Goal: Communication & Community: Answer question/provide support

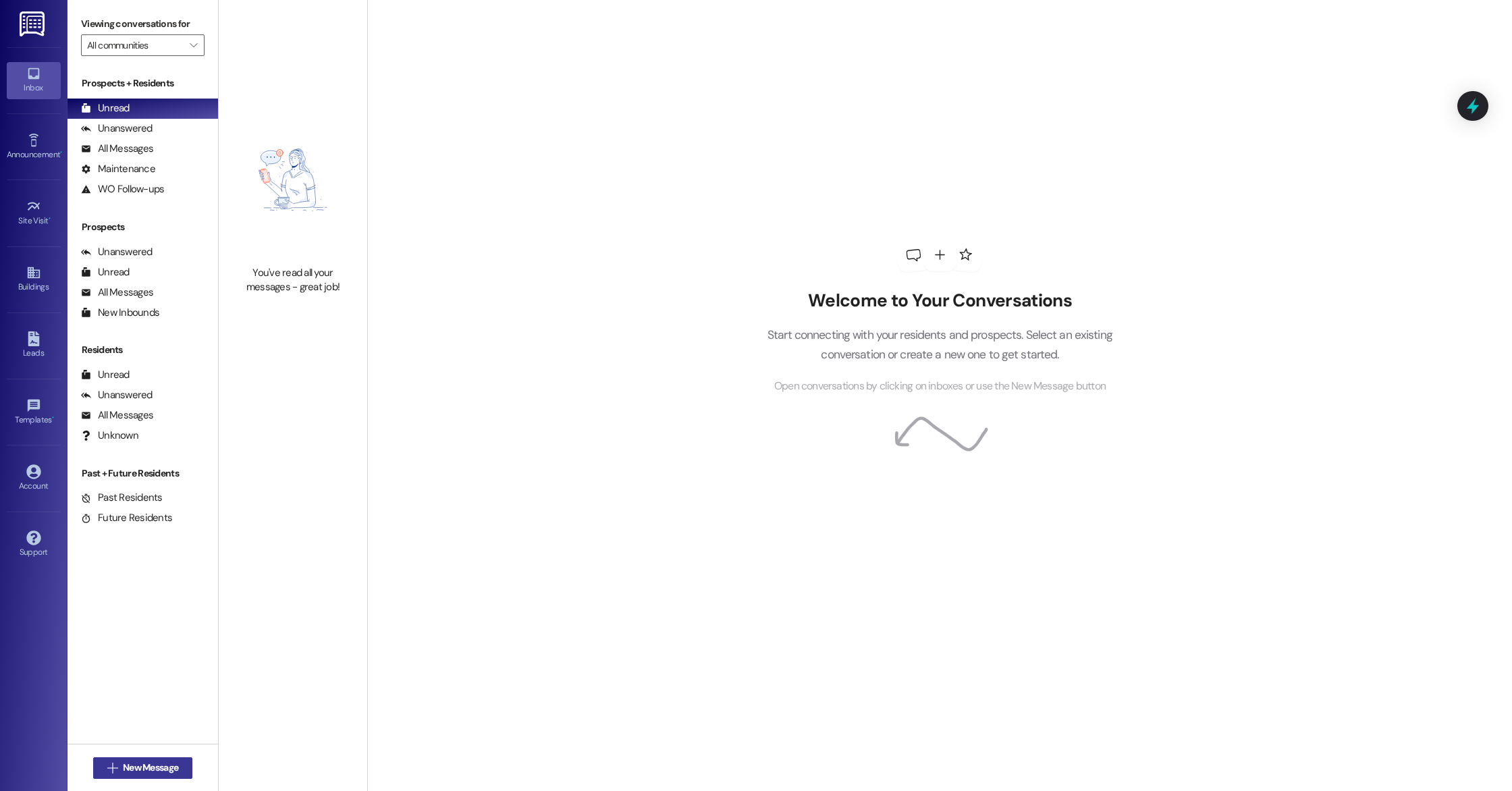
click at [134, 775] on button " New Message" at bounding box center [143, 768] width 100 height 22
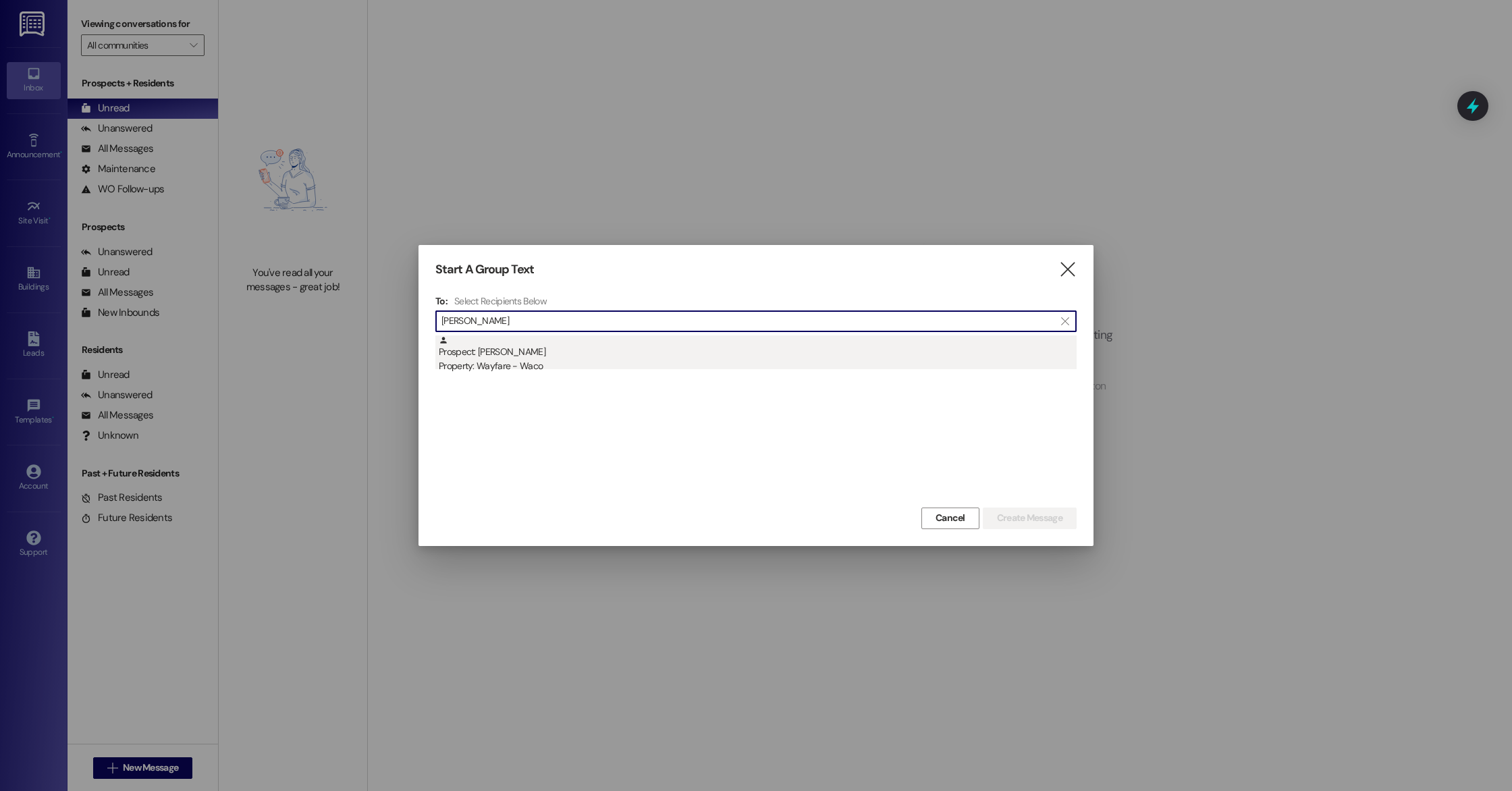
type input "[PERSON_NAME]"
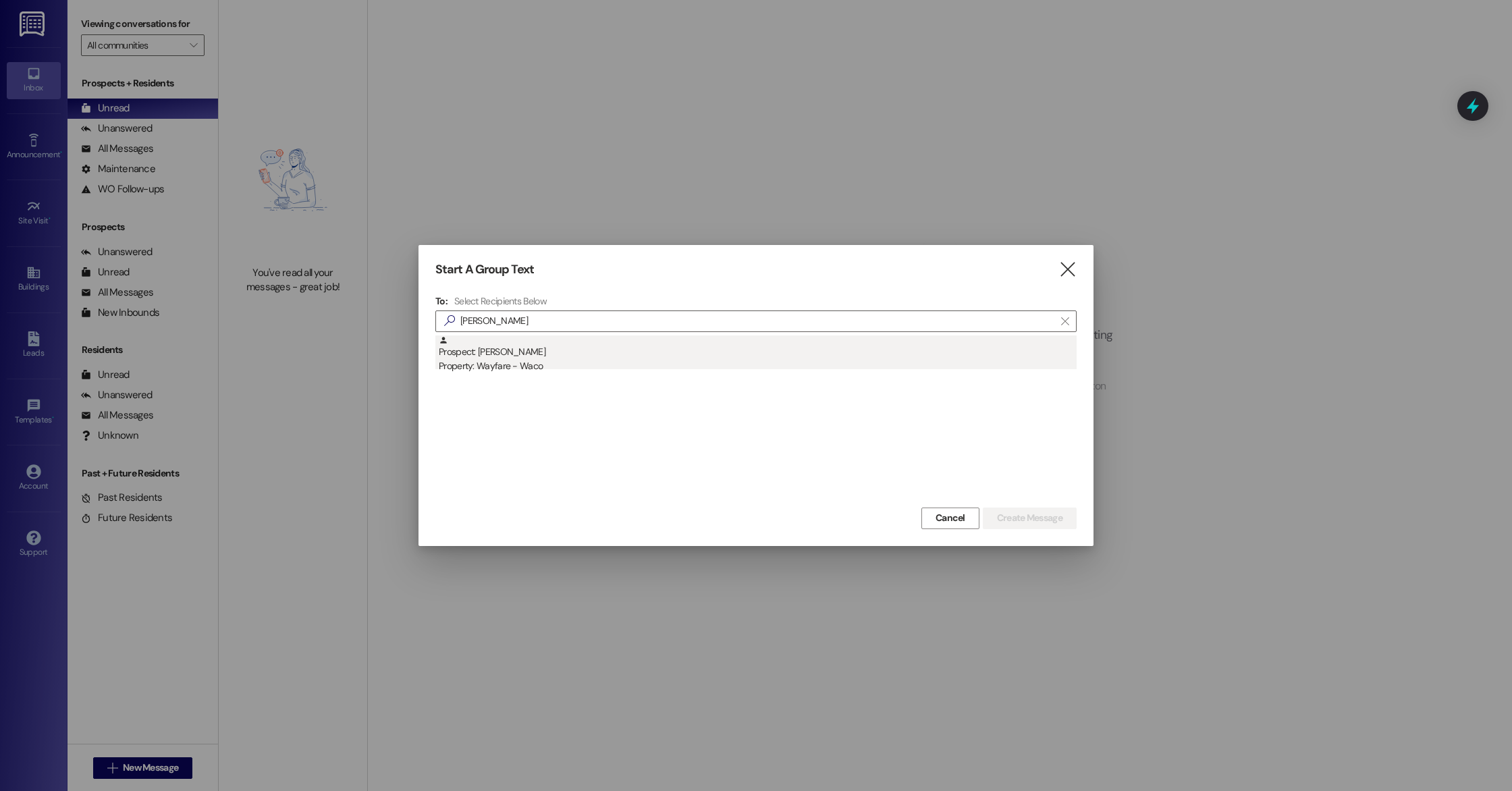
click at [550, 368] on div "Property: Wayfare - Waco" at bounding box center [758, 366] width 638 height 14
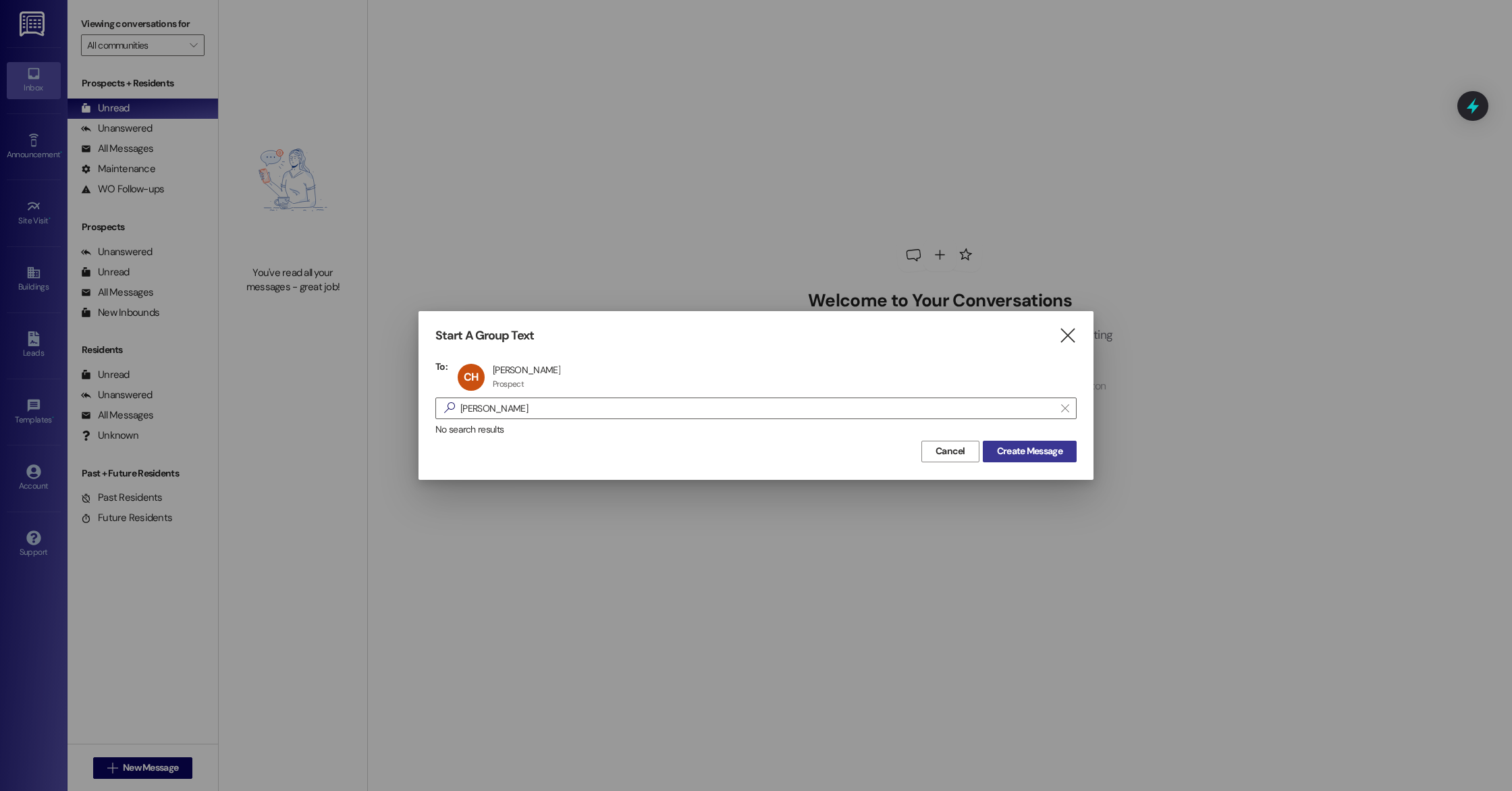
click at [1016, 455] on span "Create Message" at bounding box center [1030, 451] width 65 height 14
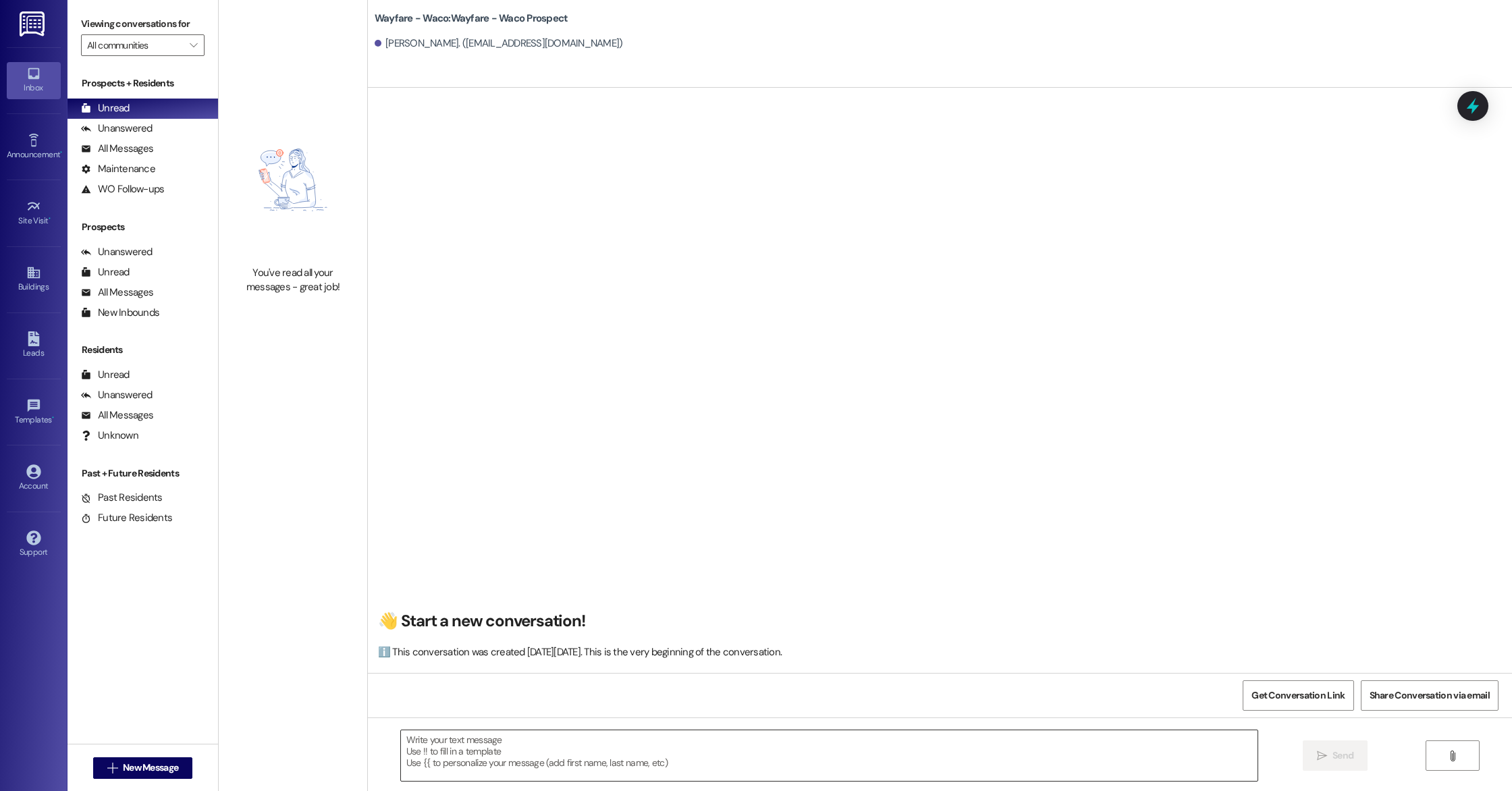
click at [657, 753] on textarea at bounding box center [829, 755] width 857 height 51
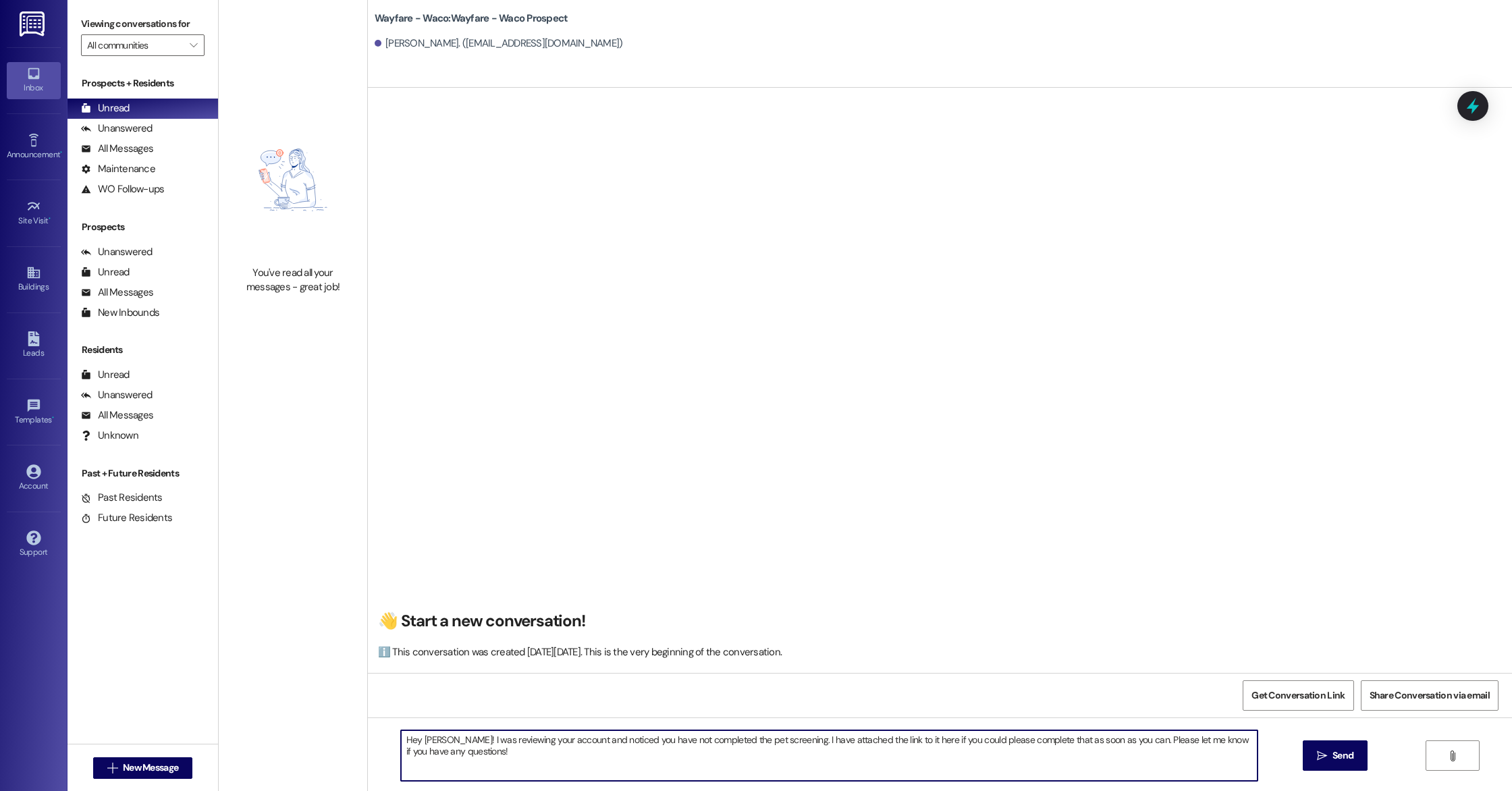
paste textarea "[URL][DOMAIN_NAME]"
click at [910, 743] on textarea "Hey [PERSON_NAME]! I was reviewing your account and noticed you have not comple…" at bounding box center [829, 755] width 857 height 51
click at [797, 765] on textarea "Hey [PERSON_NAME]! I was reviewing your account and noticed you have not comple…" at bounding box center [829, 755] width 857 height 51
click at [1098, 742] on textarea "Hey [PERSON_NAME]! I was reviewing your account and noticed you have not comple…" at bounding box center [829, 755] width 857 height 51
click at [889, 770] on textarea "Hey [PERSON_NAME]! I was reviewing your account and noticed you have not comple…" at bounding box center [829, 755] width 857 height 51
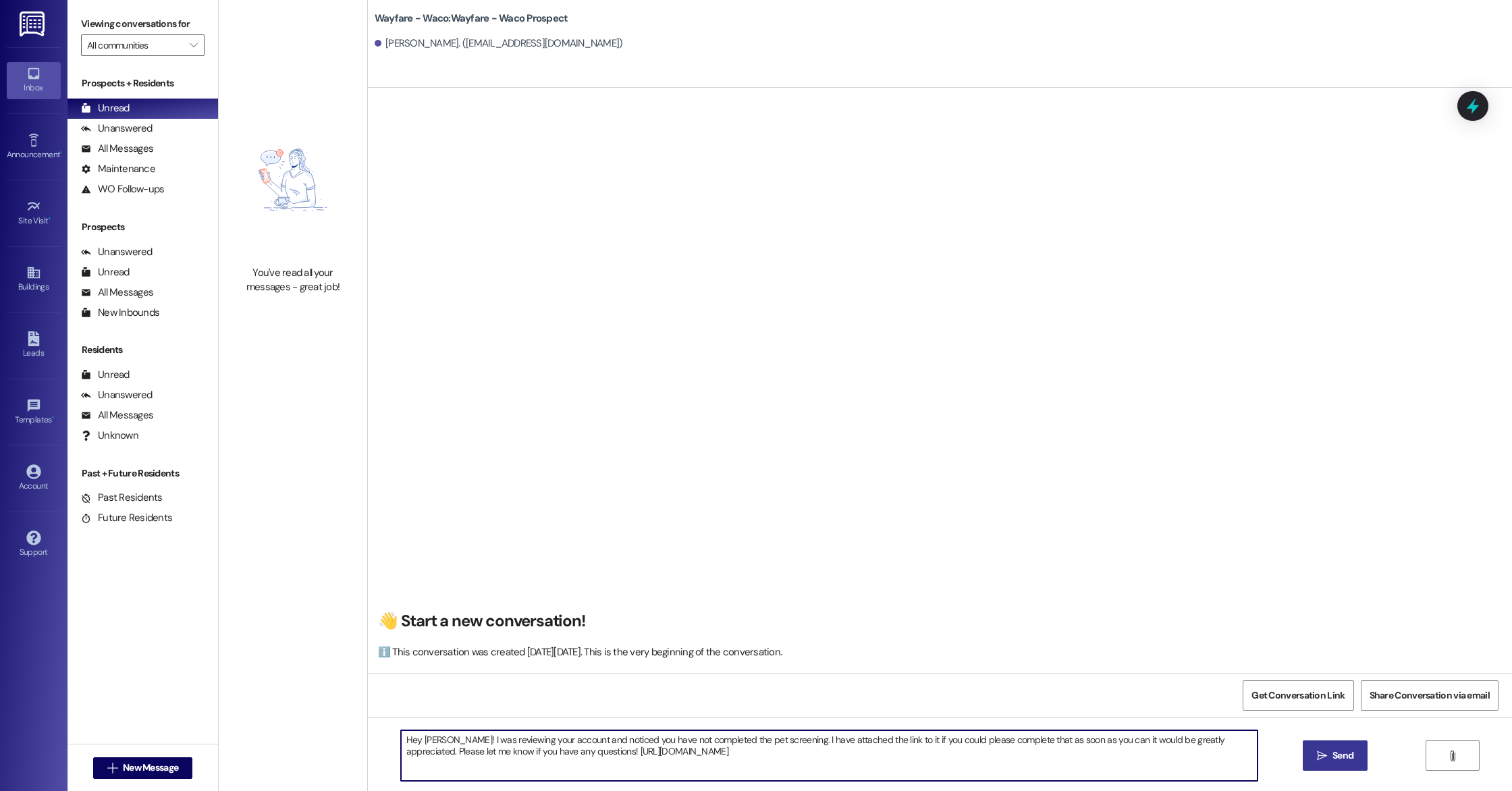
type textarea "Hey [PERSON_NAME]! I was reviewing your account and noticed you have not comple…"
click at [1317, 755] on icon "" at bounding box center [1322, 756] width 10 height 11
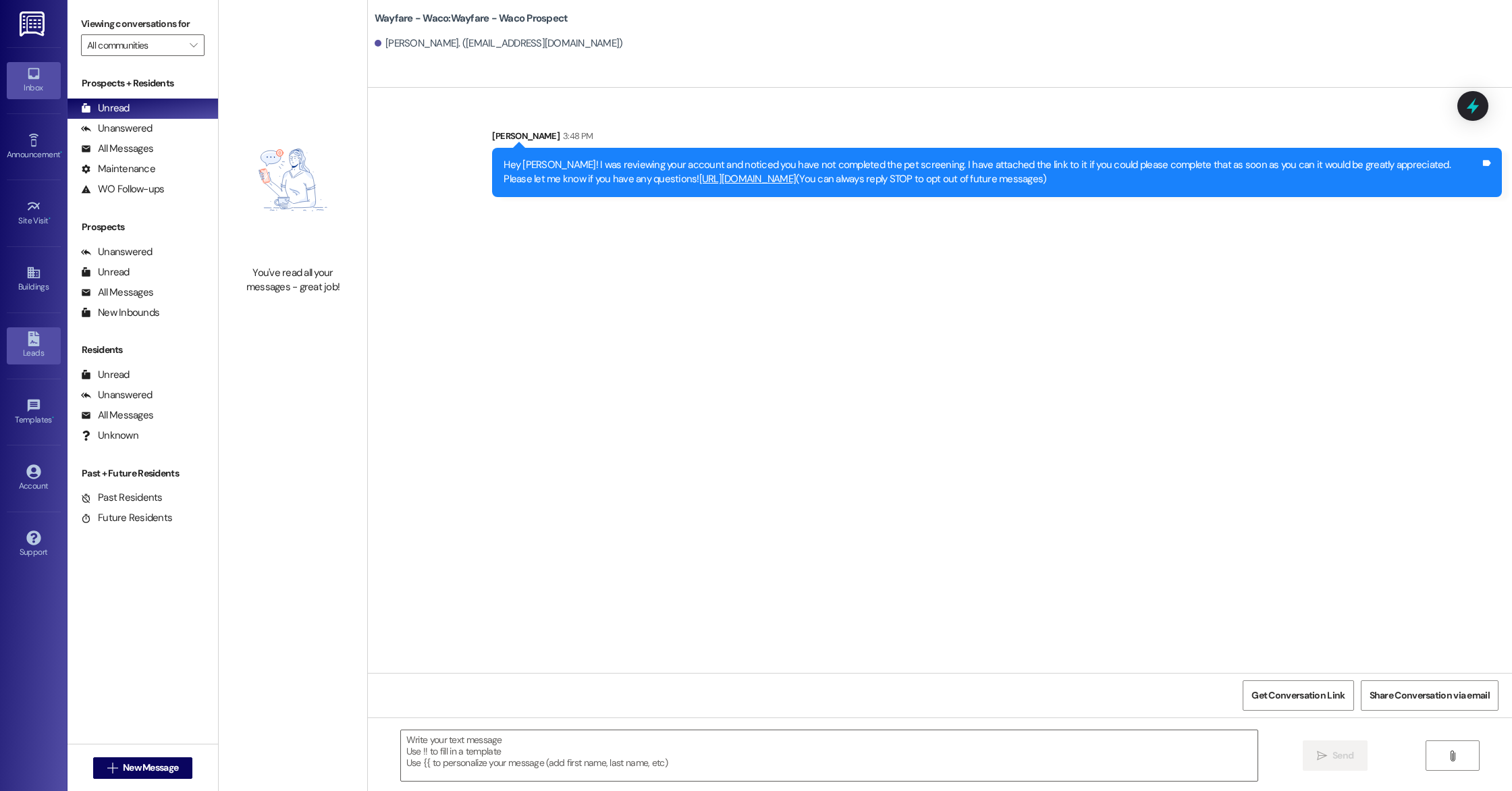
click at [20, 347] on div "Leads" at bounding box center [33, 352] width 68 height 13
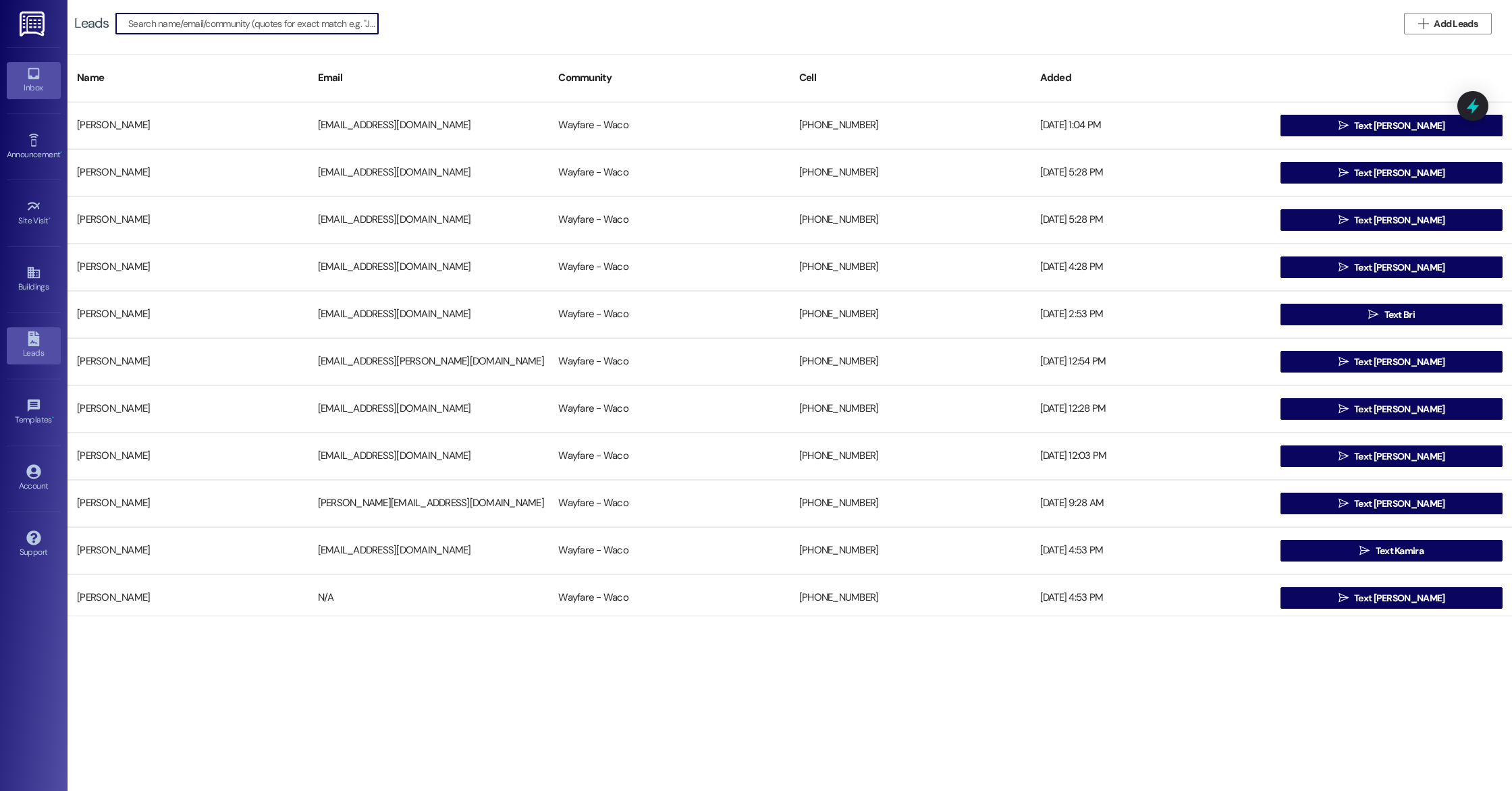
click at [33, 82] on div "Inbox" at bounding box center [33, 87] width 68 height 13
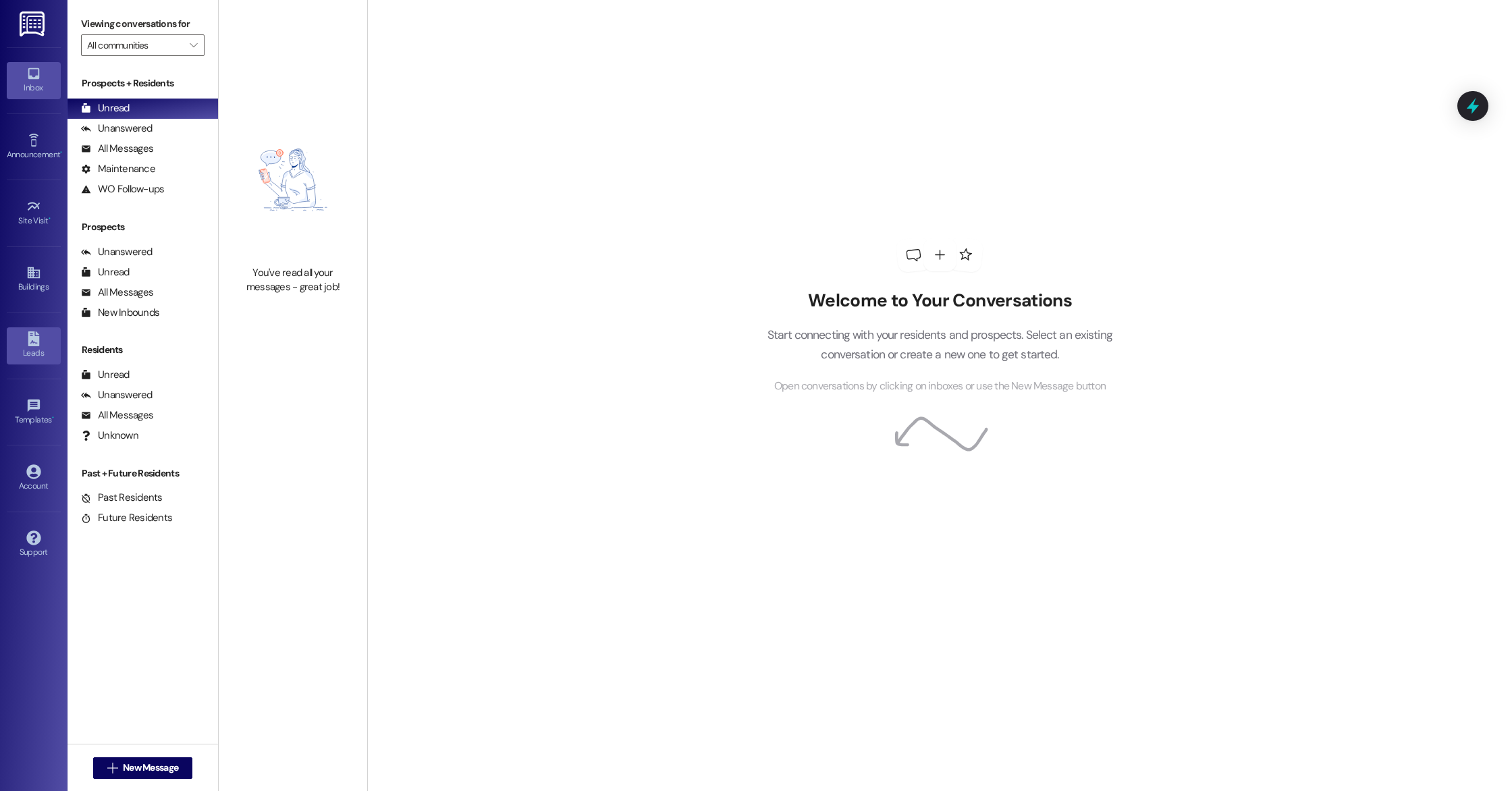
click at [32, 351] on div "Leads" at bounding box center [33, 352] width 68 height 13
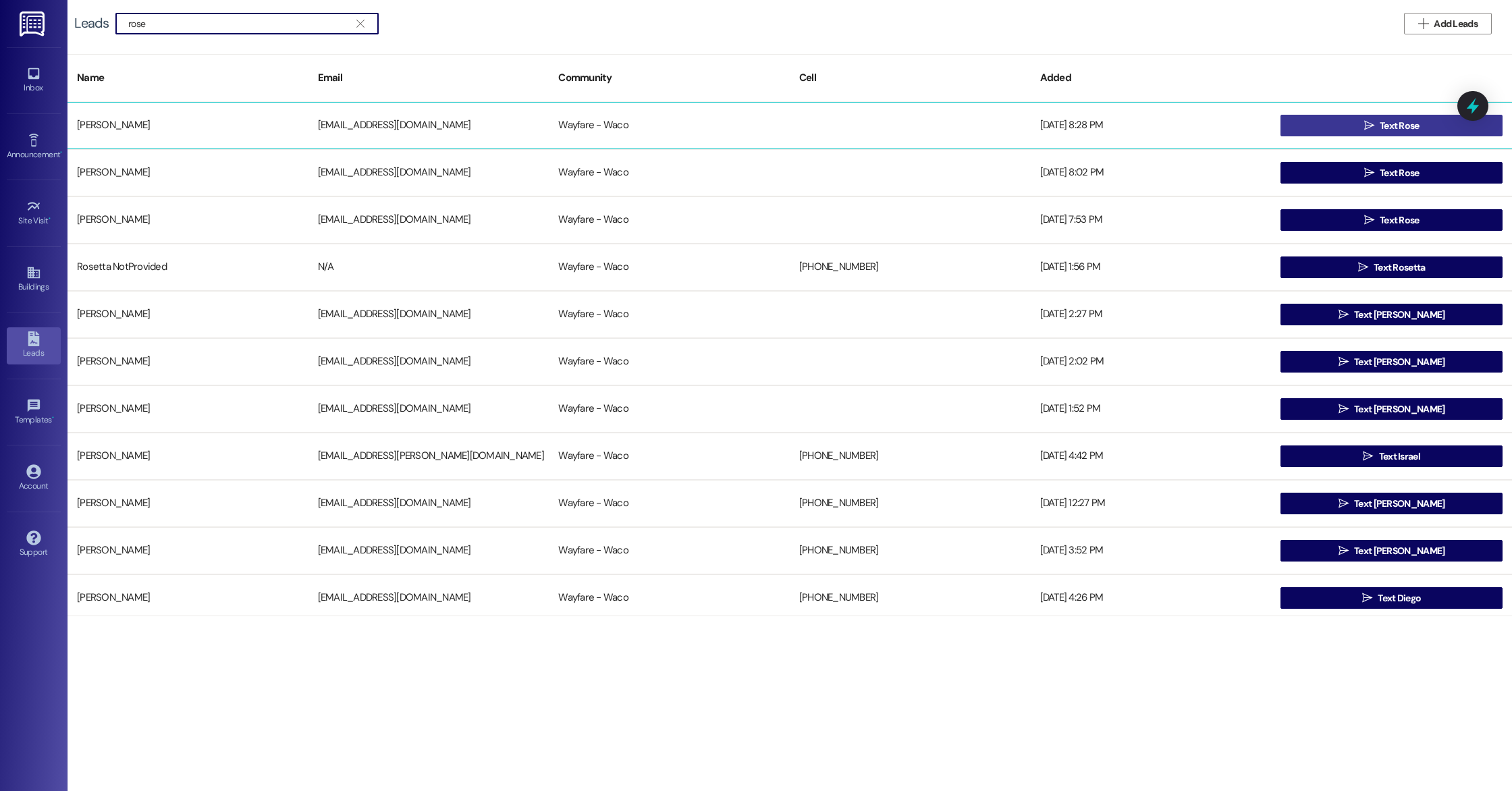
type input "rose"
click at [1346, 131] on button " Text Rose" at bounding box center [1392, 125] width 222 height 22
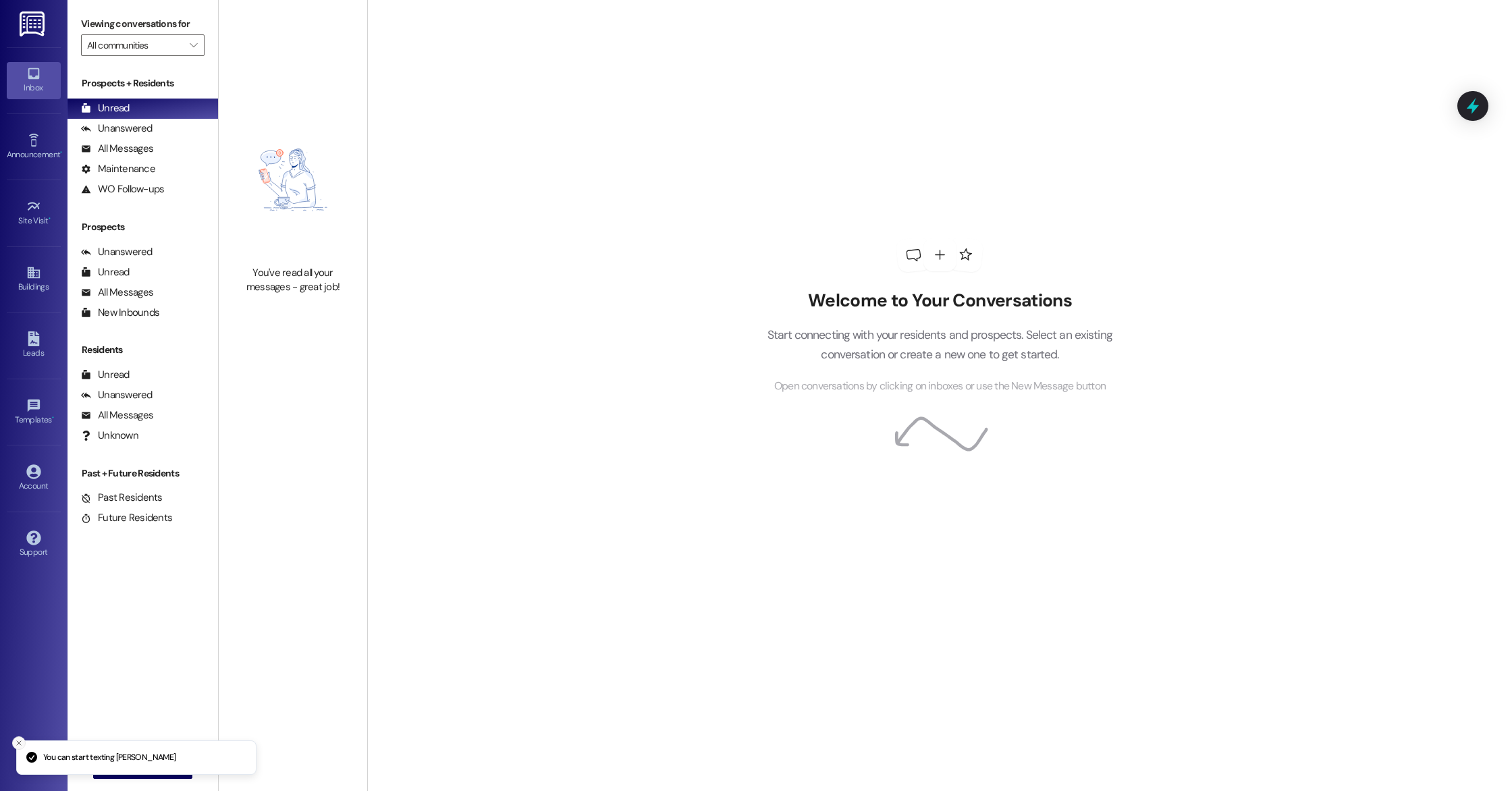
click at [23, 743] on button "Close toast" at bounding box center [18, 743] width 13 height 13
click at [109, 772] on icon "" at bounding box center [112, 768] width 10 height 11
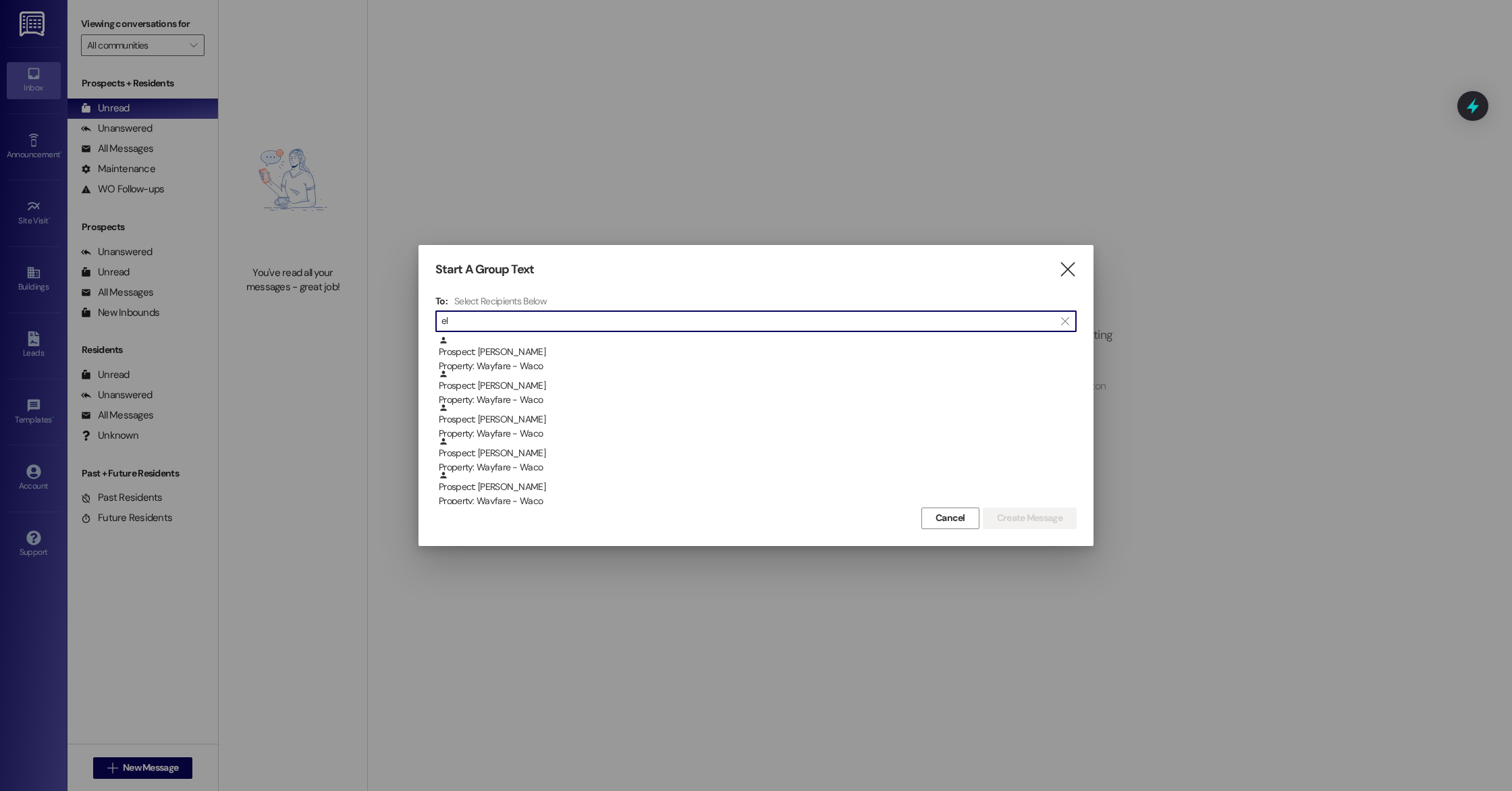
type input "e"
click at [1061, 273] on icon "" at bounding box center [1068, 269] width 18 height 14
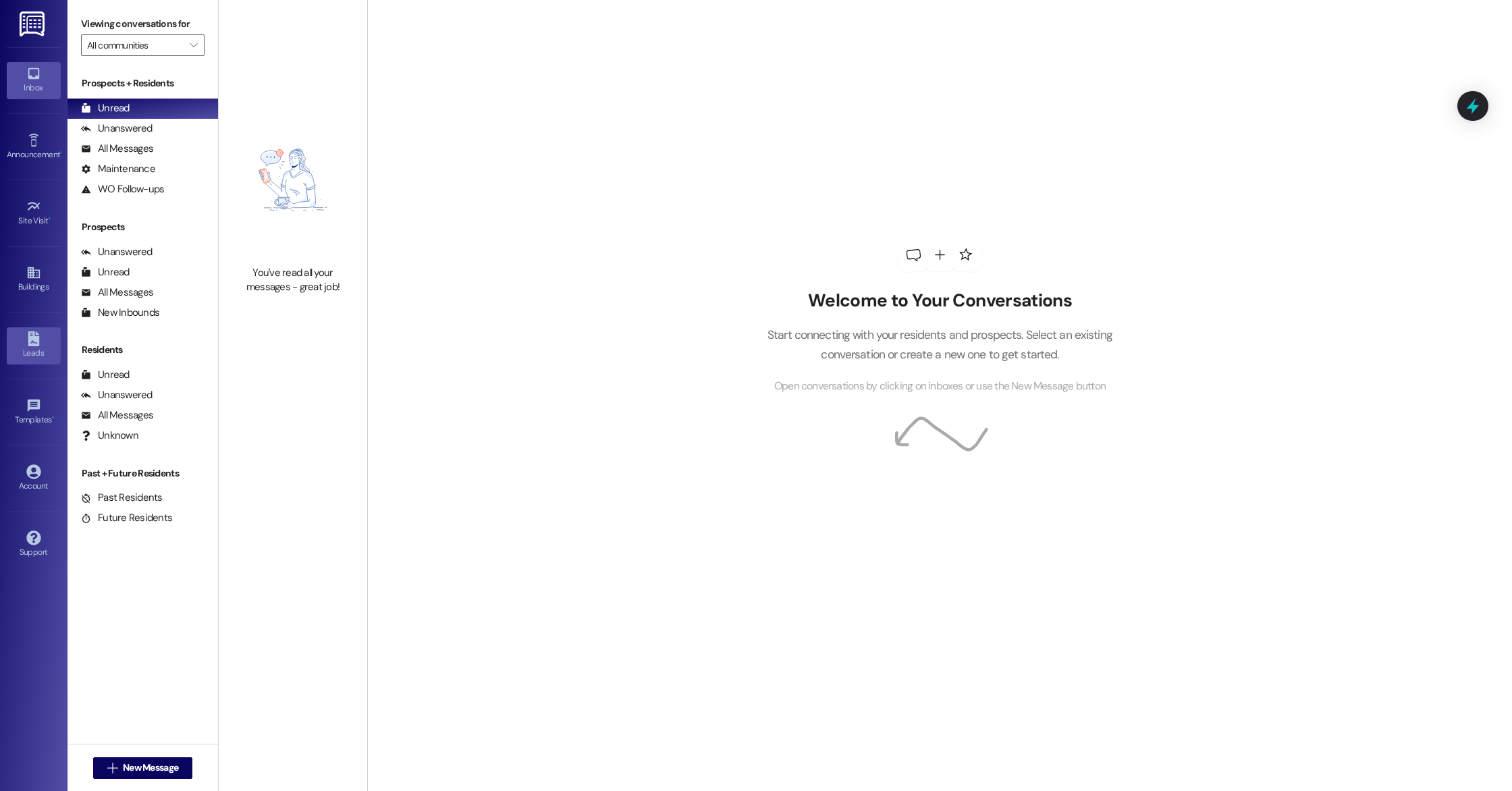
click at [38, 350] on div "Leads" at bounding box center [33, 352] width 68 height 13
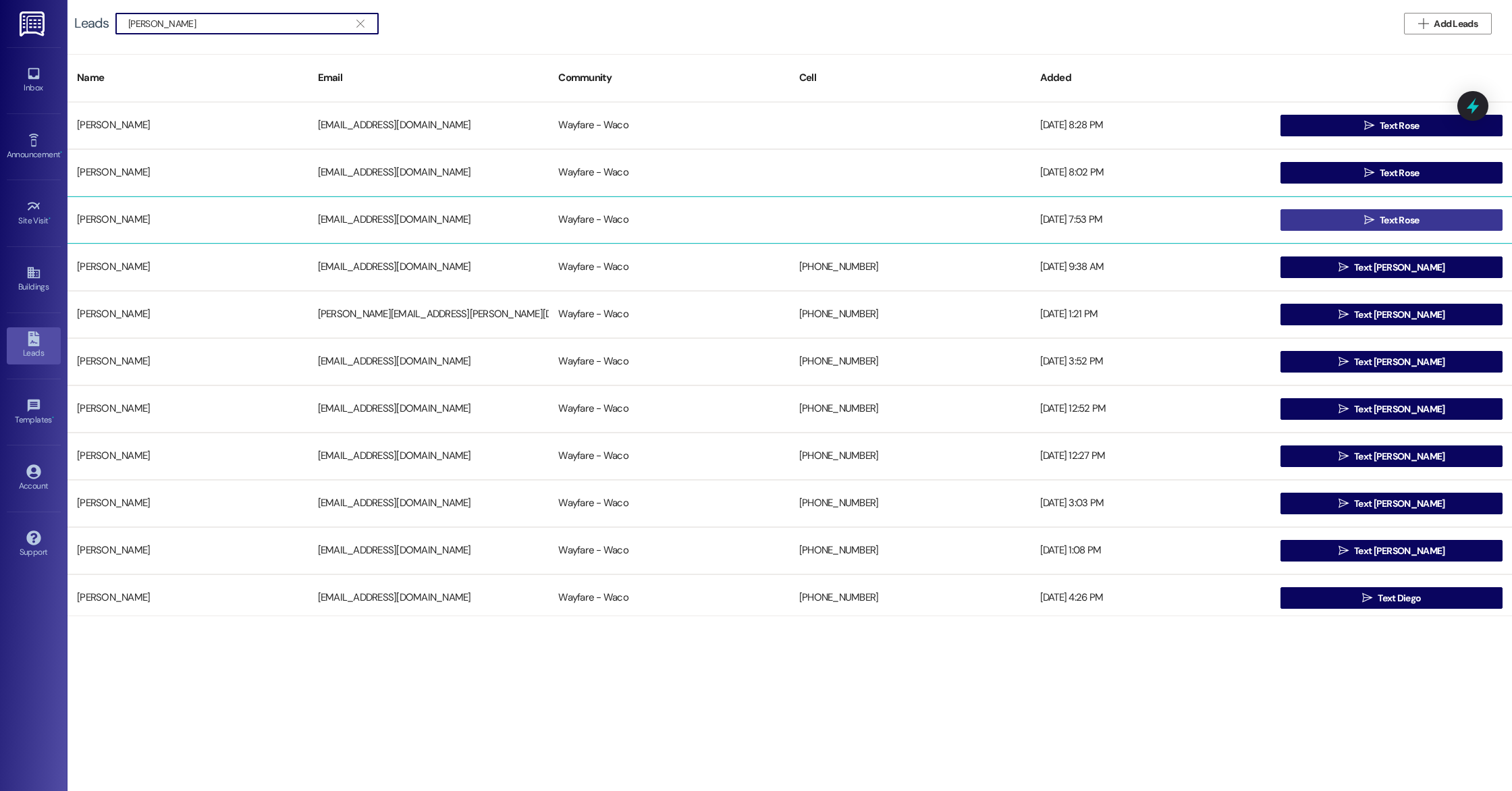
type input "[PERSON_NAME]"
click at [1363, 214] on span " Text Rose" at bounding box center [1392, 219] width 61 height 20
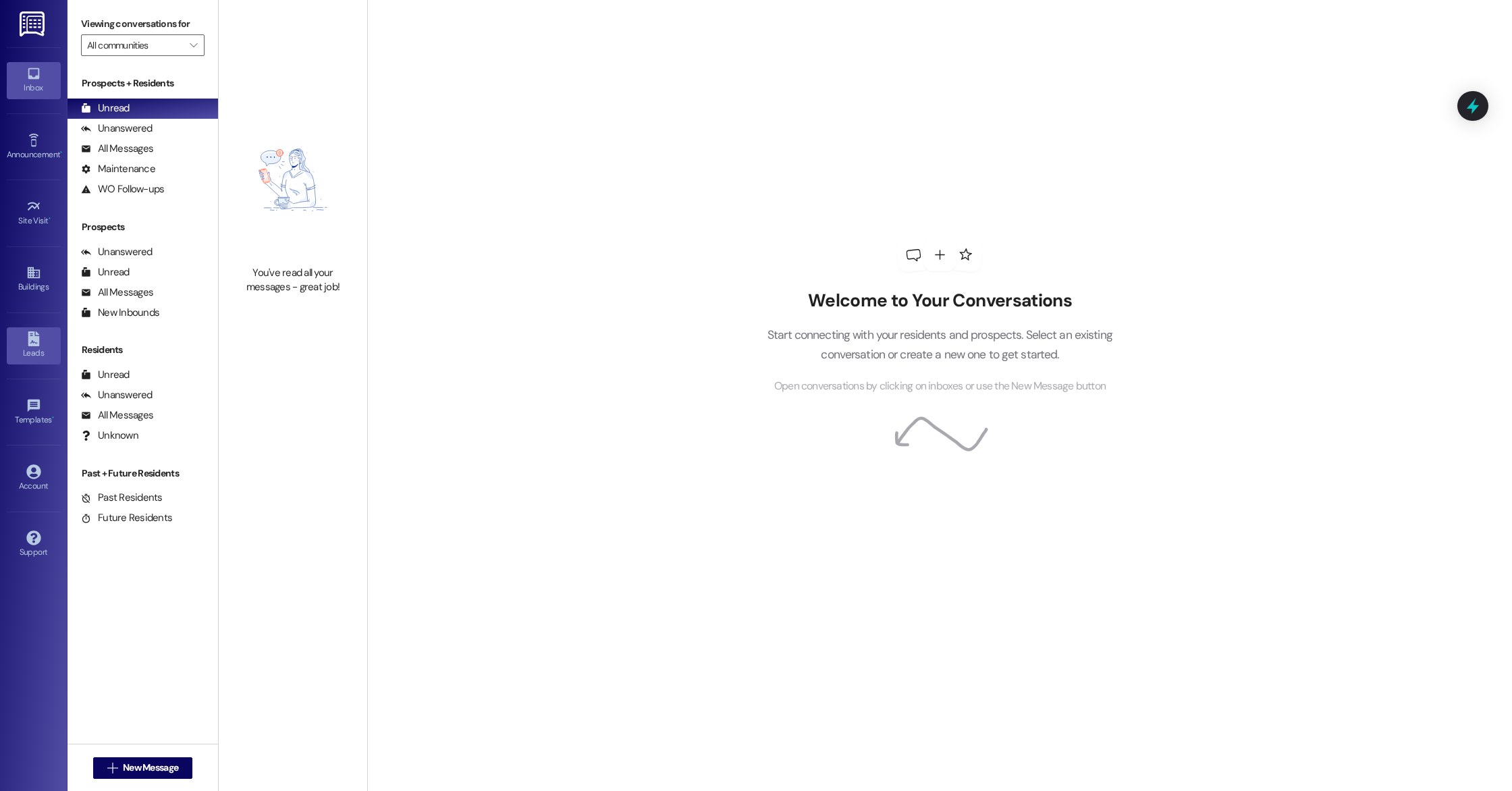
click at [31, 354] on div "Leads" at bounding box center [33, 352] width 68 height 13
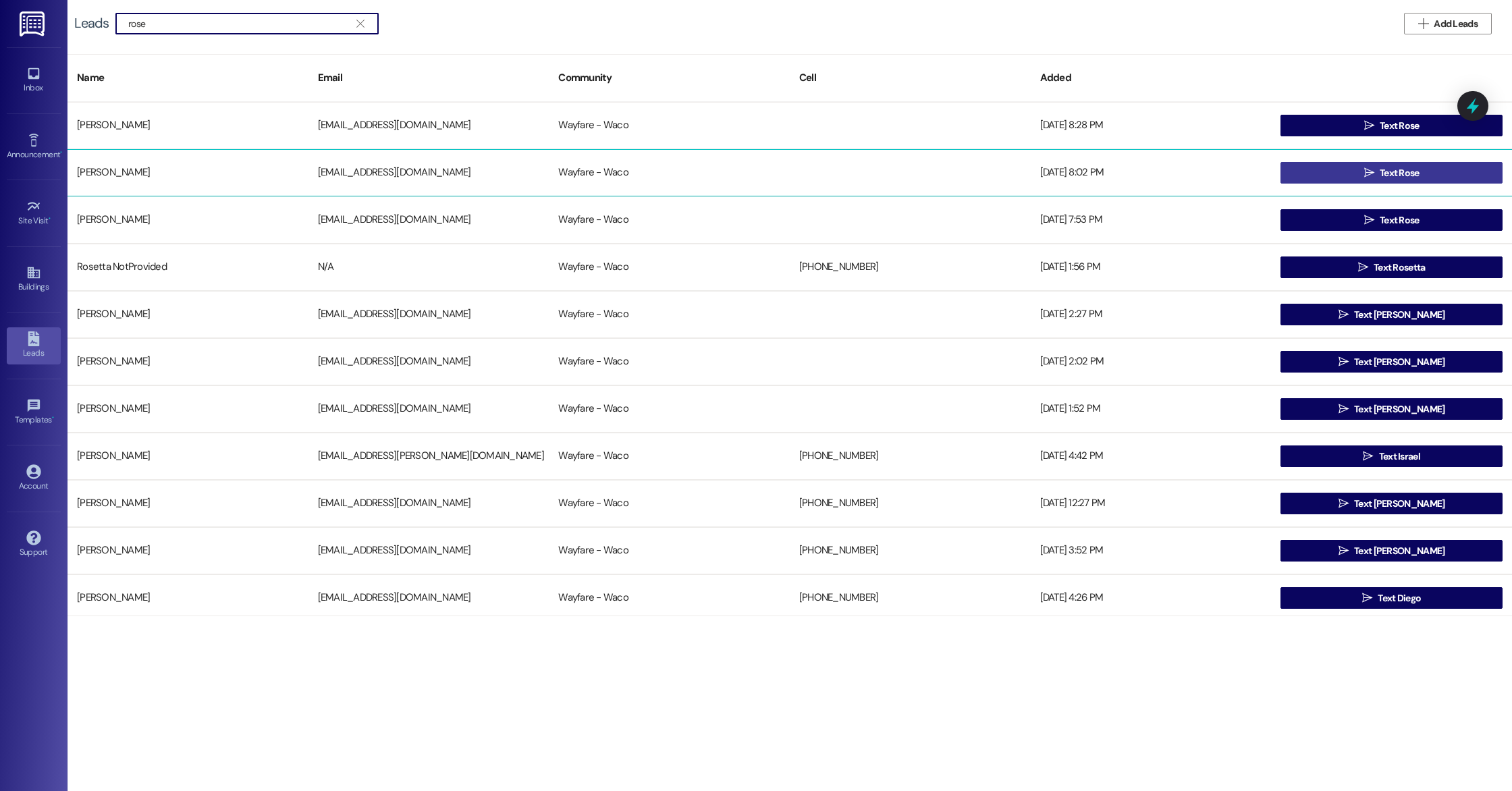
type input "rose"
click at [1407, 166] on span "Text Rose" at bounding box center [1399, 173] width 40 height 14
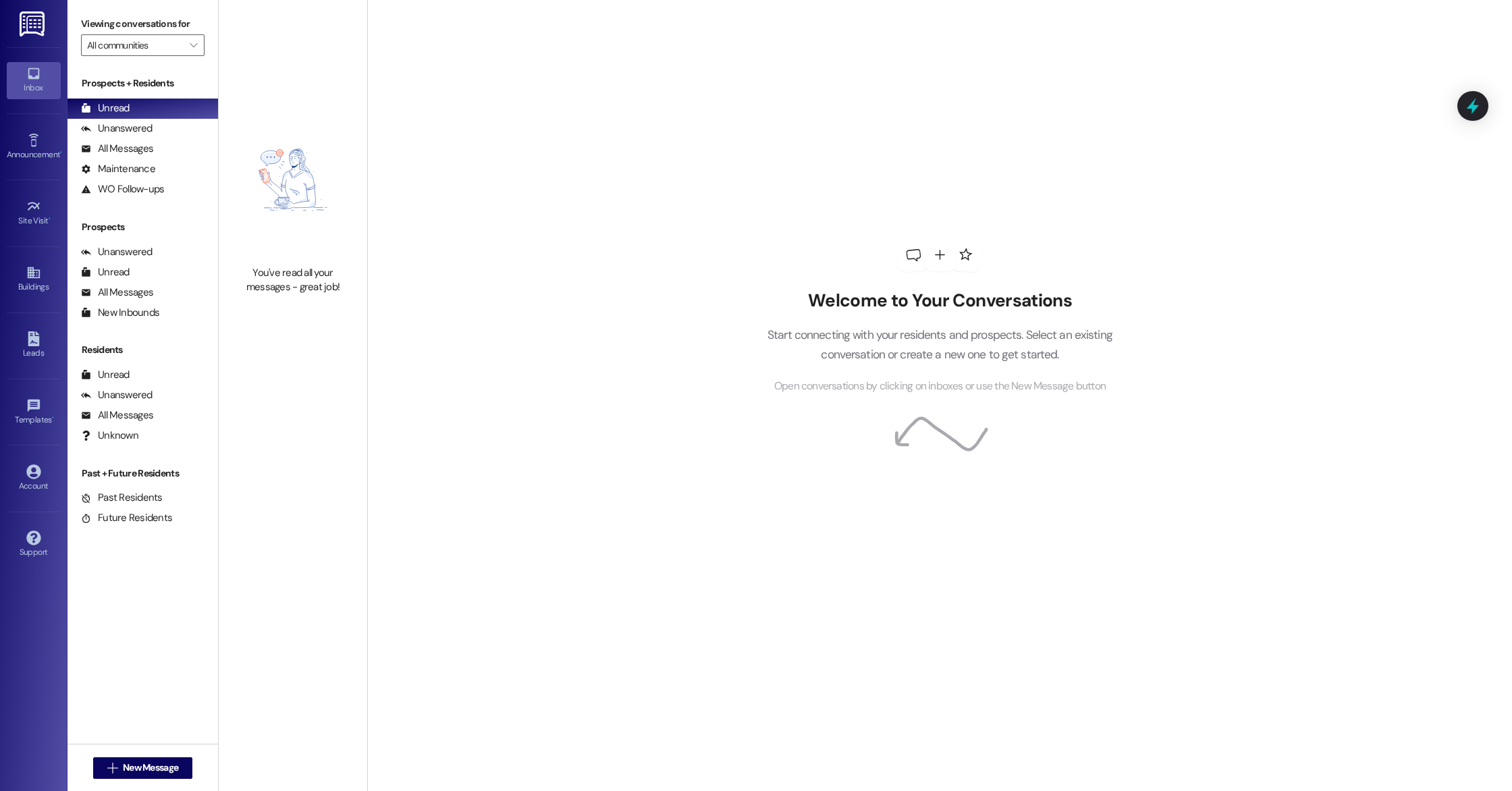
click at [559, 309] on div "Welcome to Your Conversations Start connecting with your residents and prospect…" at bounding box center [940, 396] width 1145 height 791
click at [40, 344] on icon at bounding box center [33, 338] width 15 height 15
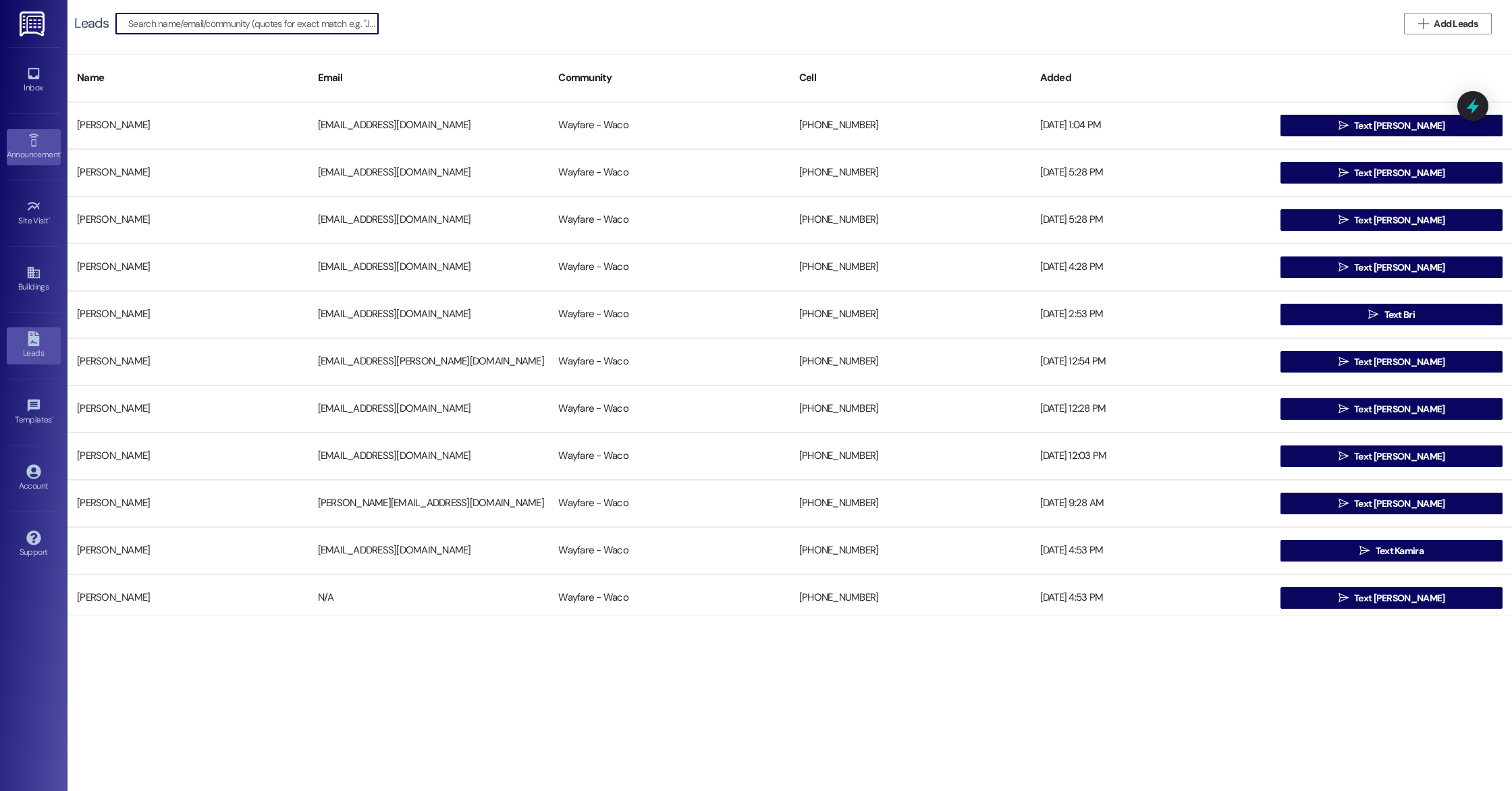
click at [44, 142] on link "Announcement •" at bounding box center [34, 147] width 54 height 36
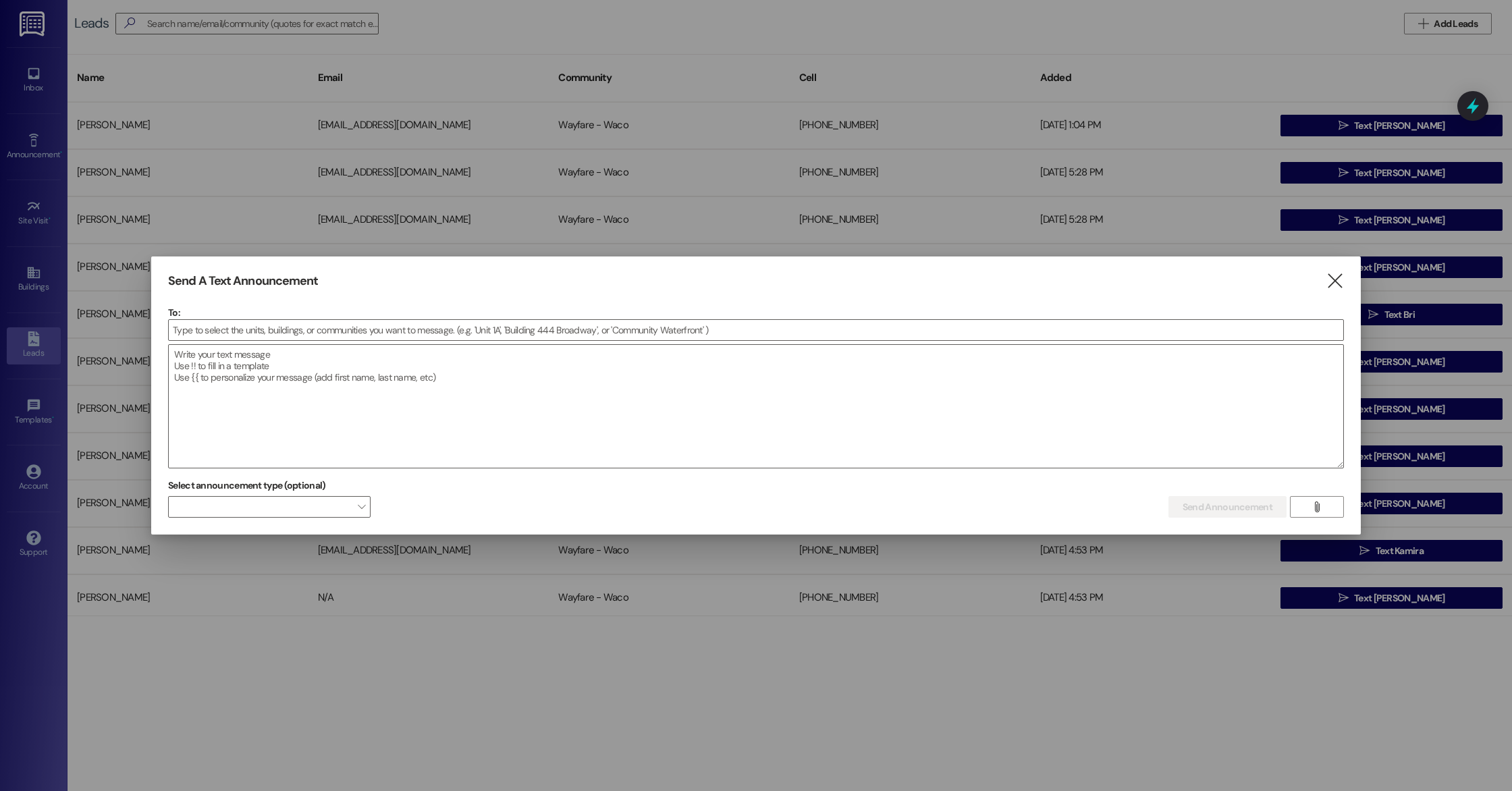
click at [31, 86] on div at bounding box center [756, 396] width 1512 height 791
click at [1343, 281] on icon "" at bounding box center [1335, 281] width 18 height 14
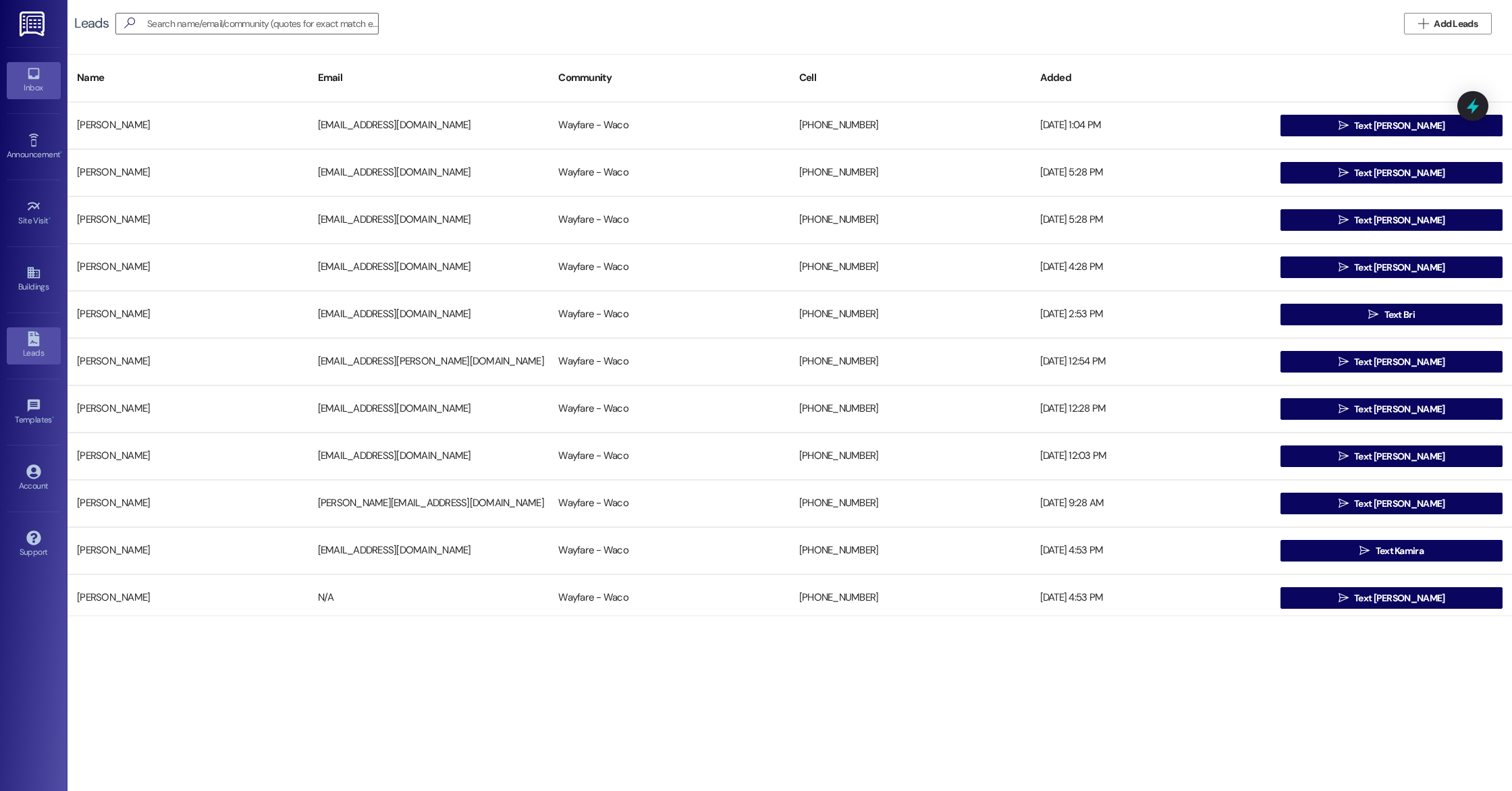
click at [24, 75] on link "Inbox" at bounding box center [34, 80] width 54 height 36
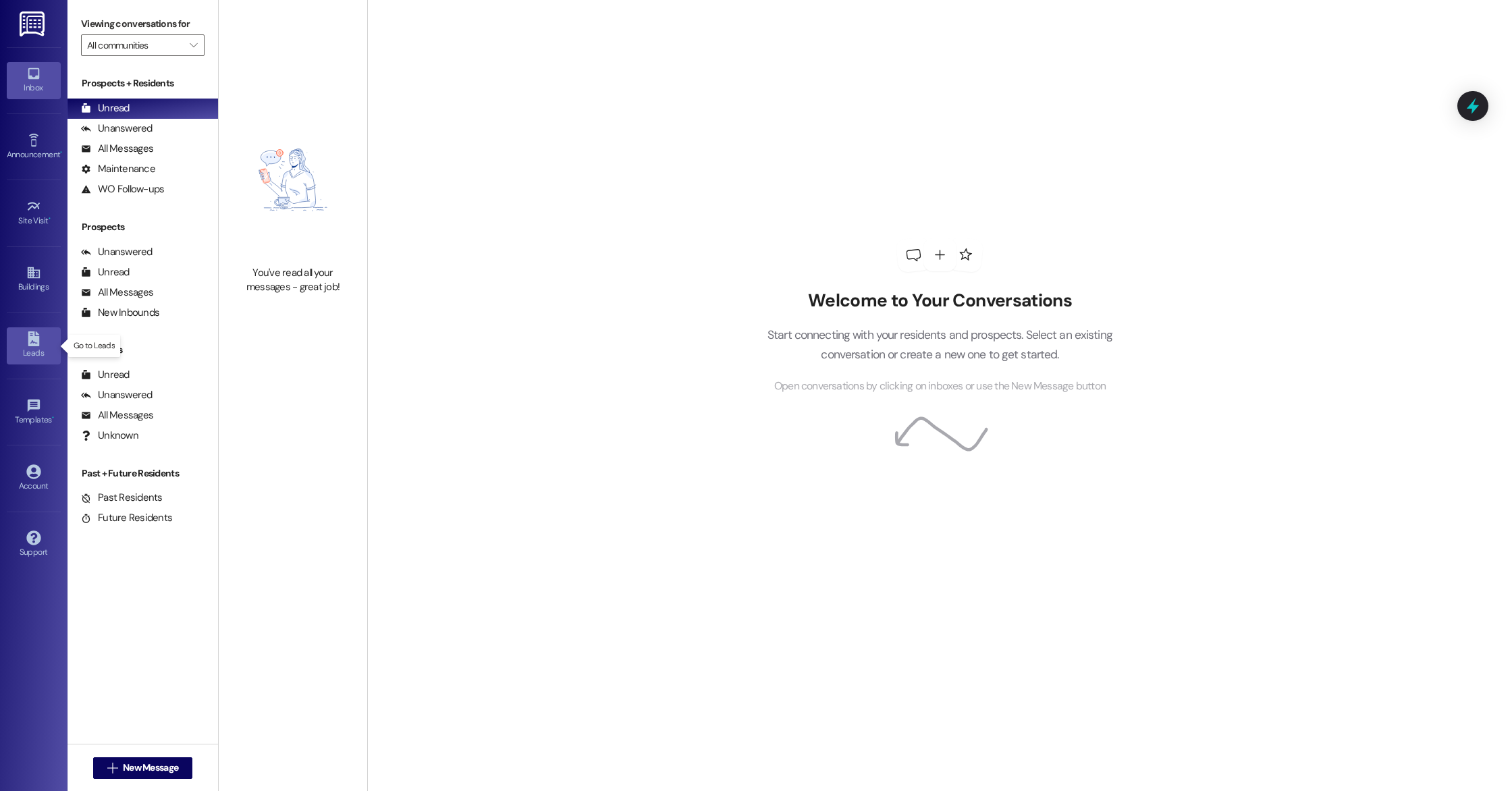
click at [41, 329] on link "Leads" at bounding box center [34, 345] width 54 height 36
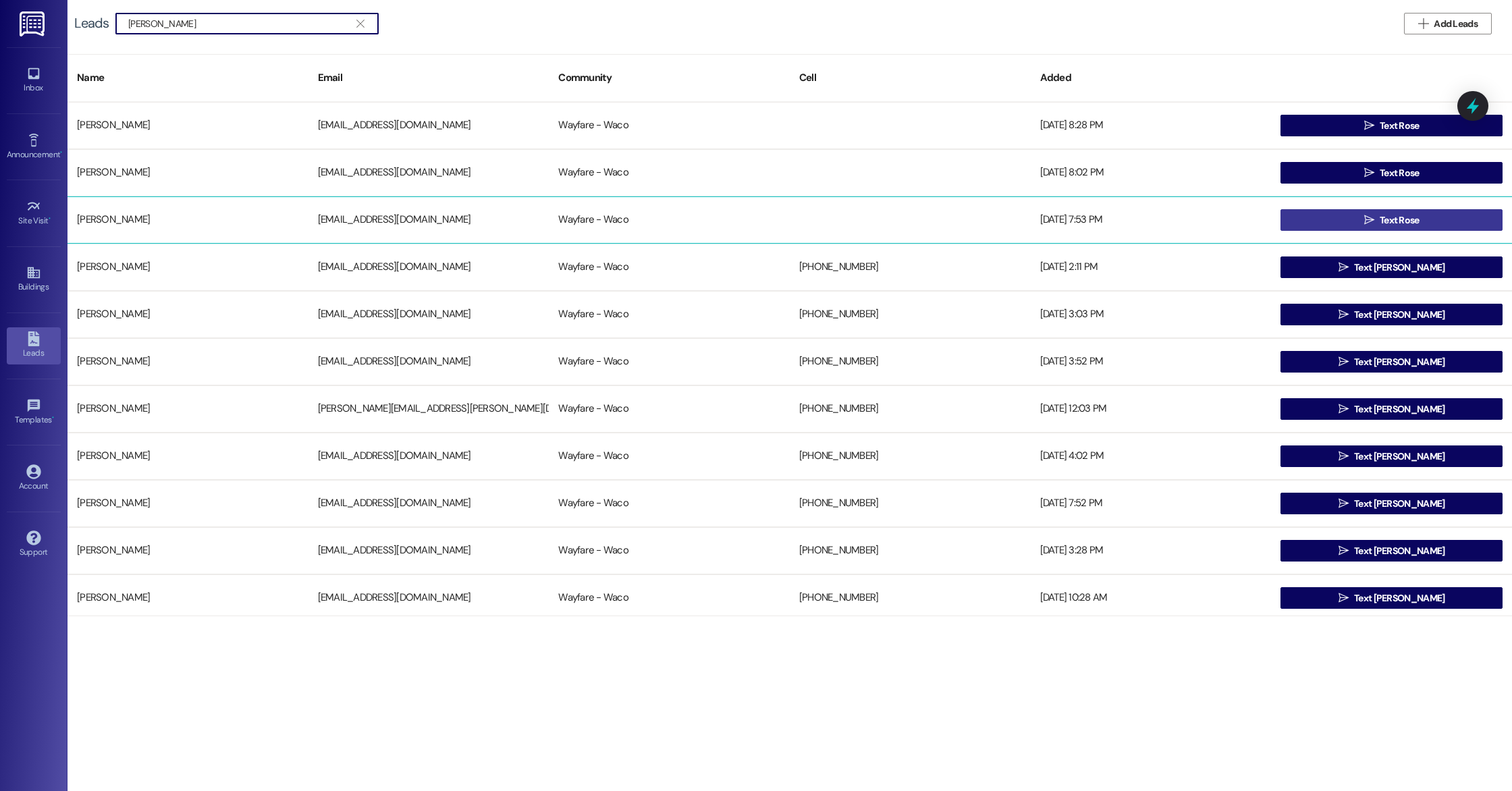
type input "[PERSON_NAME]"
click at [1366, 224] on icon "" at bounding box center [1369, 220] width 10 height 11
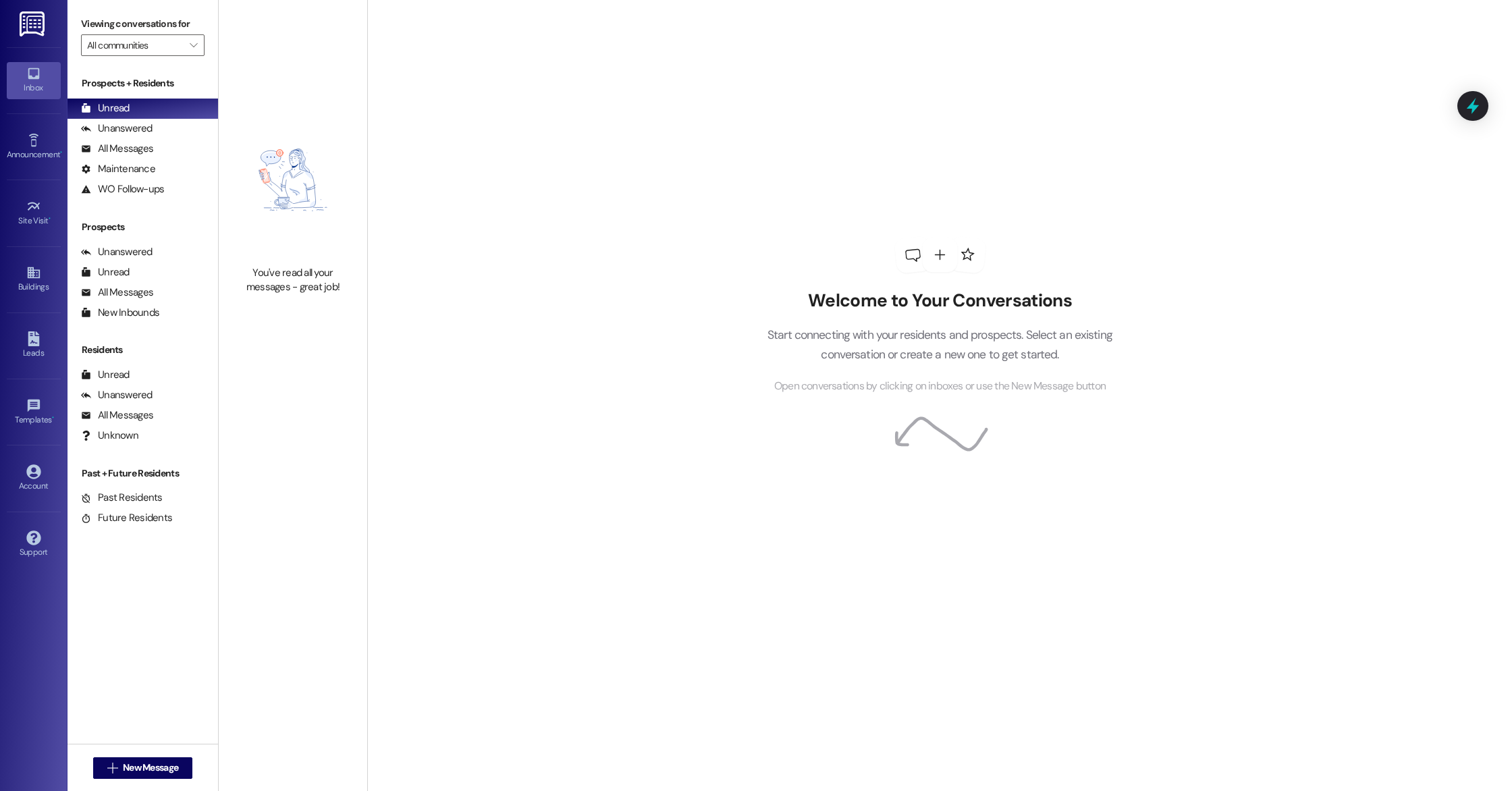
click at [933, 253] on icon at bounding box center [940, 254] width 15 height 15
click at [768, 248] on div "Welcome to Your Conversations Start connecting with your residents and prospect…" at bounding box center [940, 316] width 405 height 633
click at [720, 620] on div "Welcome to Your Conversations Start connecting with your residents and prospect…" at bounding box center [940, 396] width 1145 height 791
click at [164, 765] on span "New Message" at bounding box center [150, 767] width 55 height 14
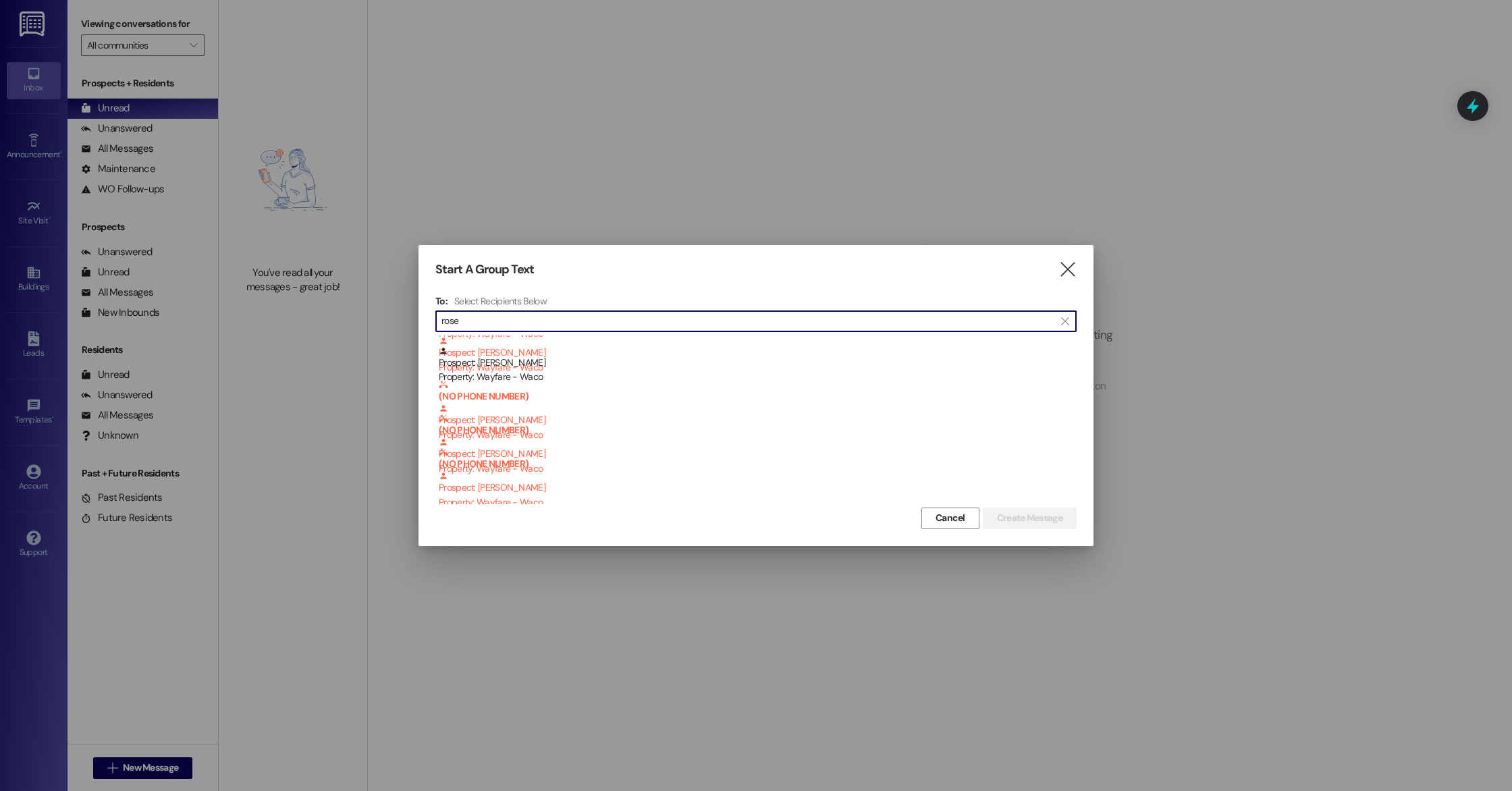
scroll to position [130, 0]
type input "rose"
click at [1068, 273] on icon "" at bounding box center [1068, 269] width 18 height 14
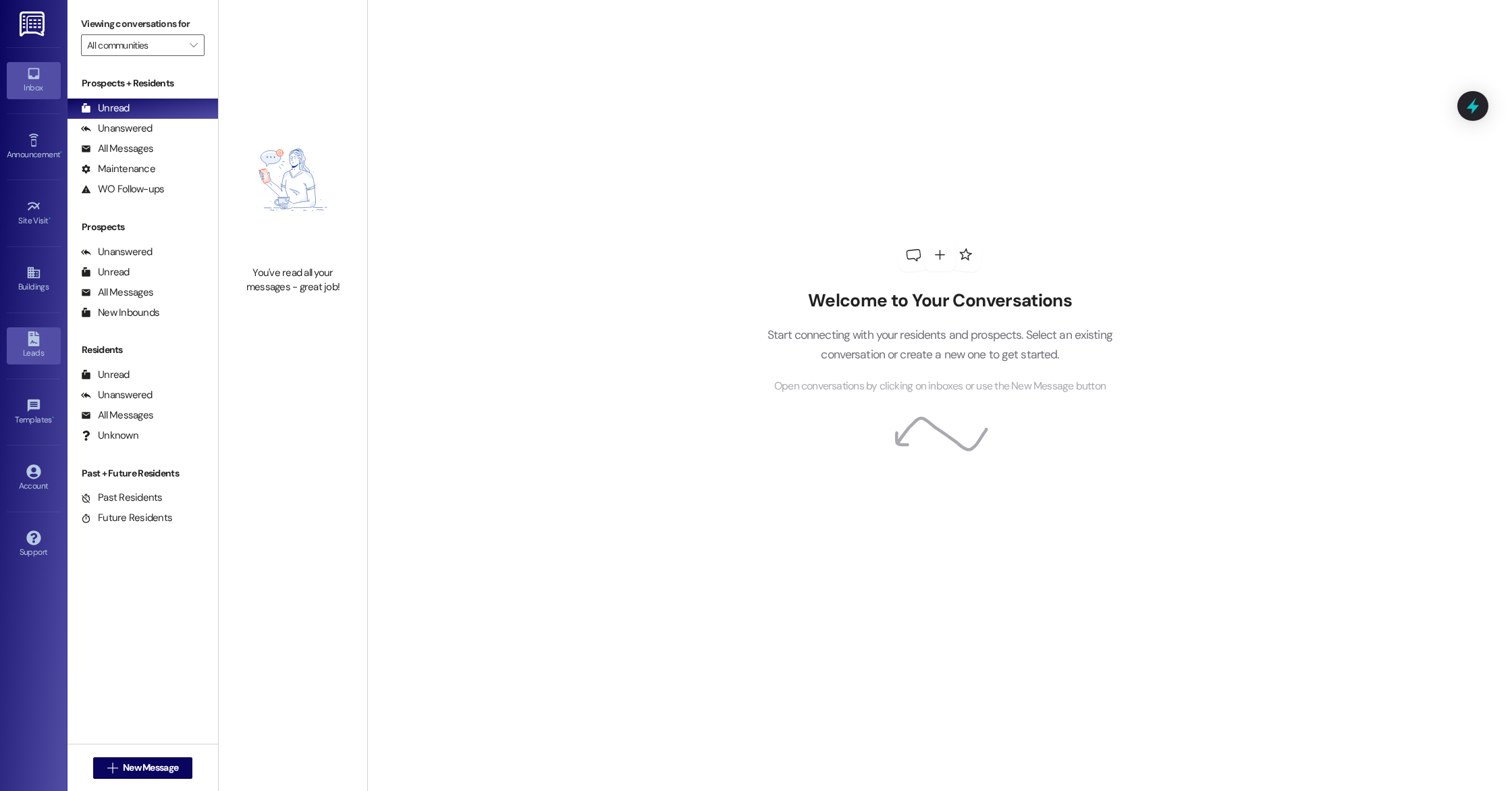
click at [40, 352] on div "Leads" at bounding box center [33, 352] width 68 height 13
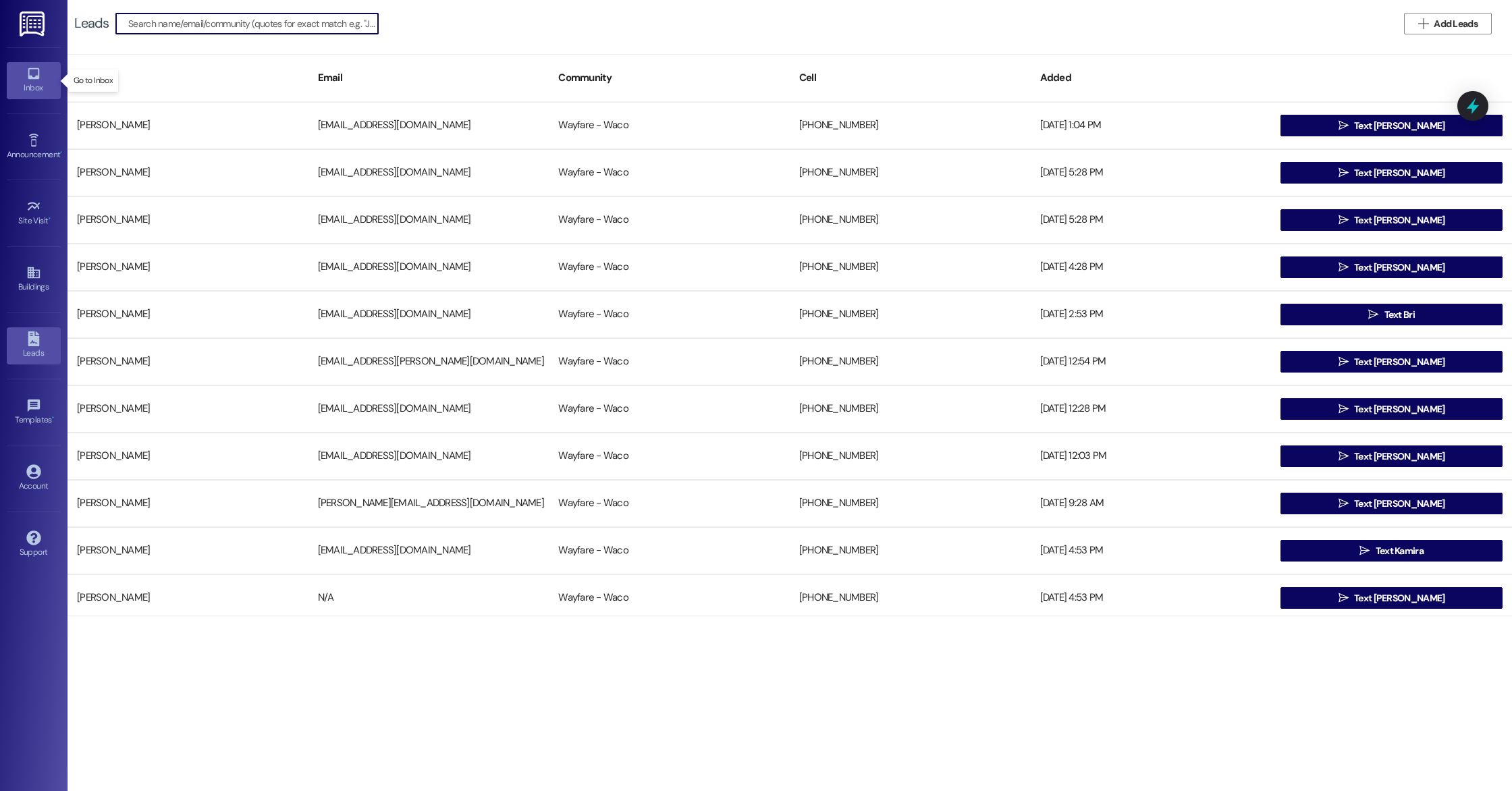
click at [31, 78] on icon at bounding box center [33, 74] width 11 height 11
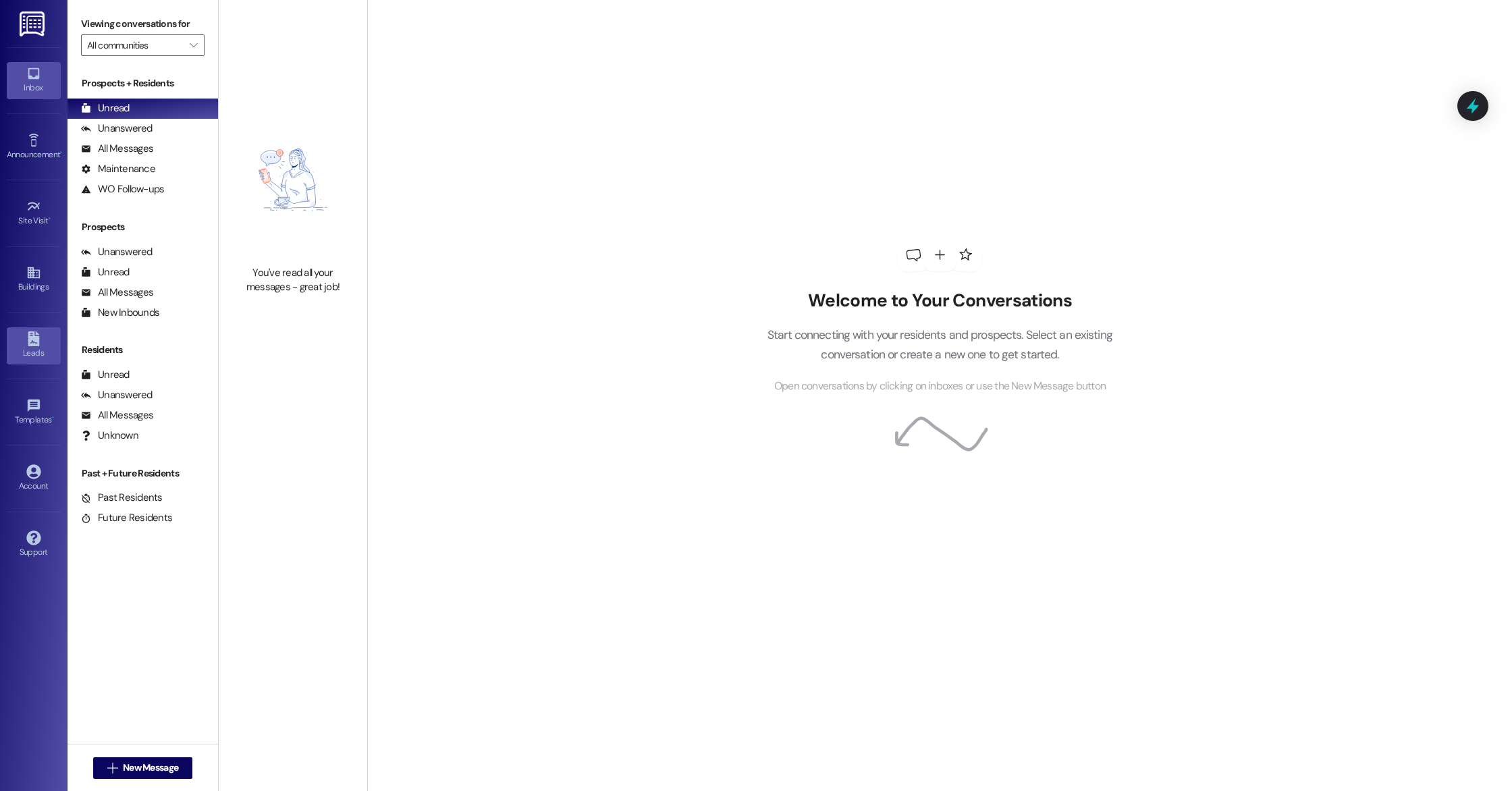
click at [52, 338] on link "Leads" at bounding box center [34, 345] width 54 height 36
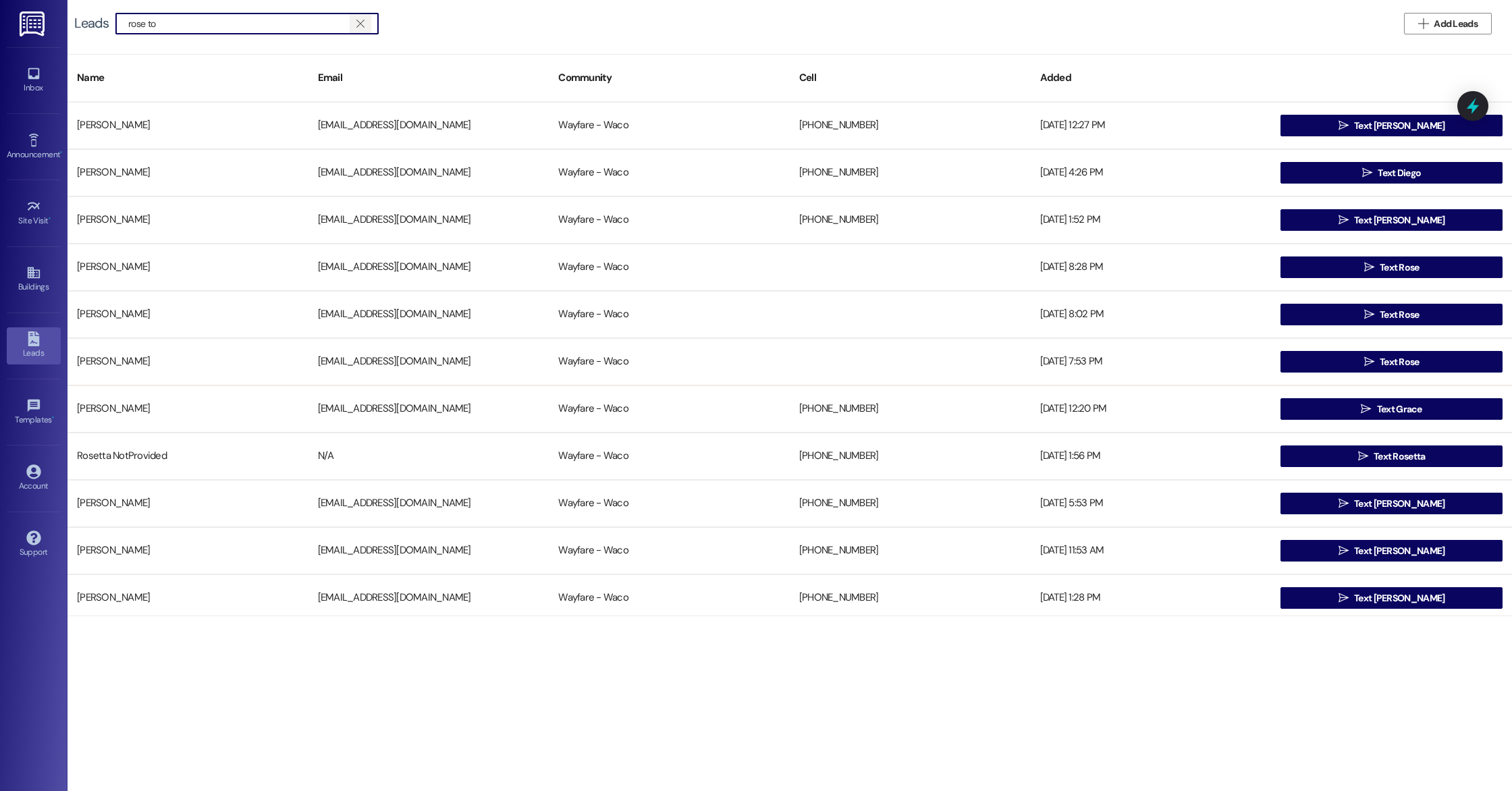
type input "rose to"
click at [357, 25] on icon "" at bounding box center [360, 24] width 8 height 11
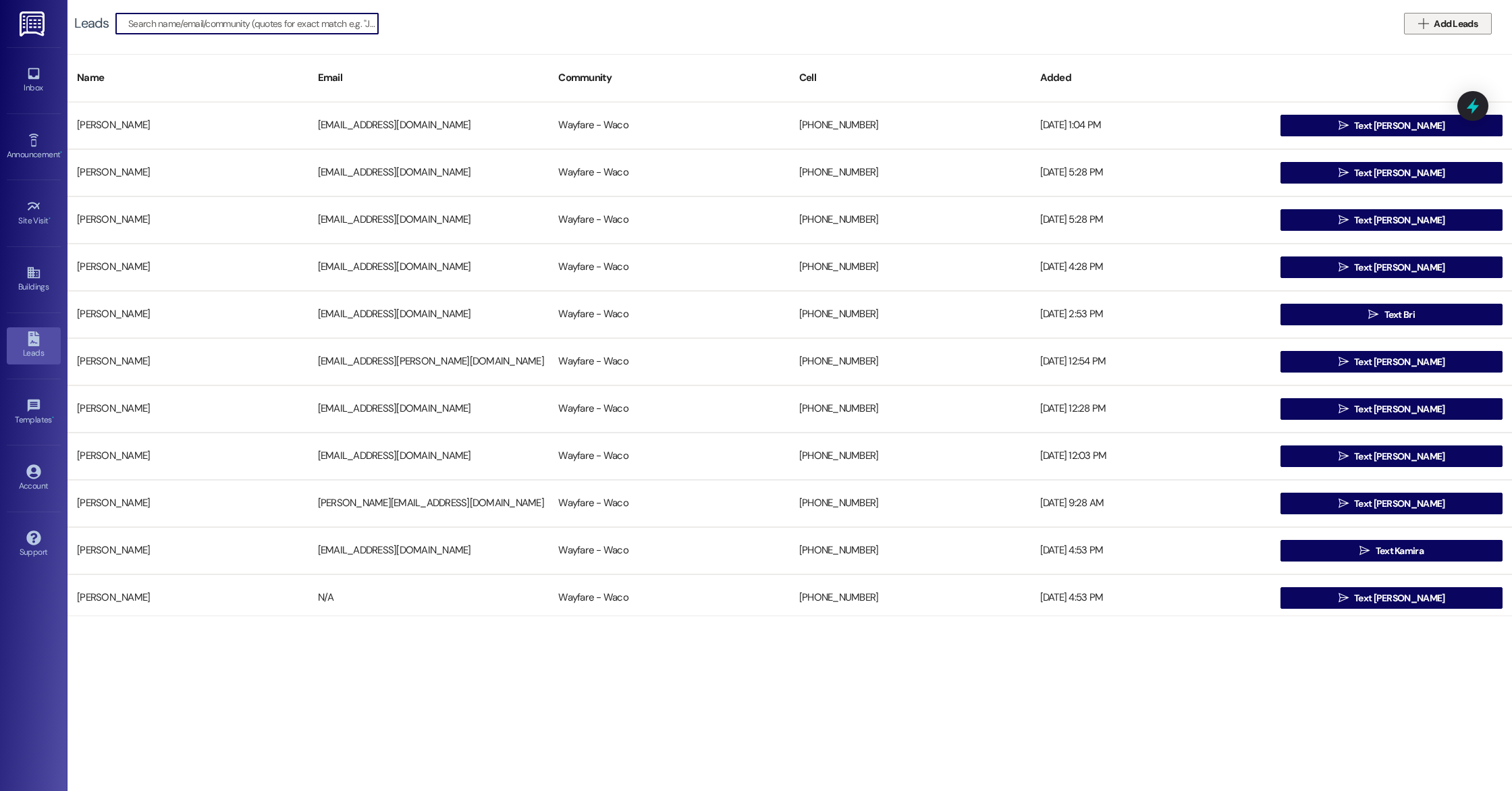
click at [1476, 24] on span "Add Leads" at bounding box center [1456, 24] width 44 height 14
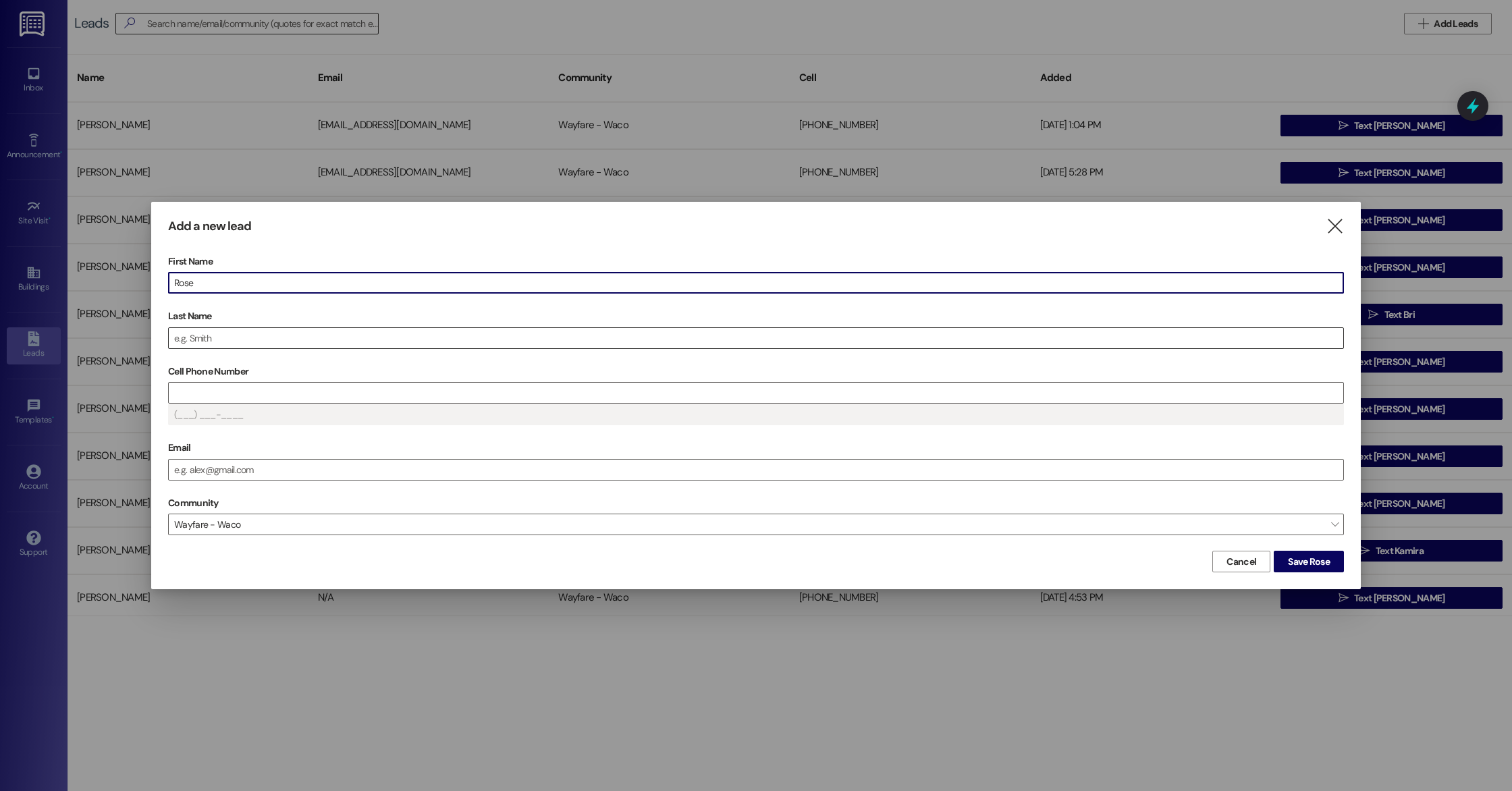
click at [518, 342] on input "Last Name" at bounding box center [756, 338] width 1175 height 20
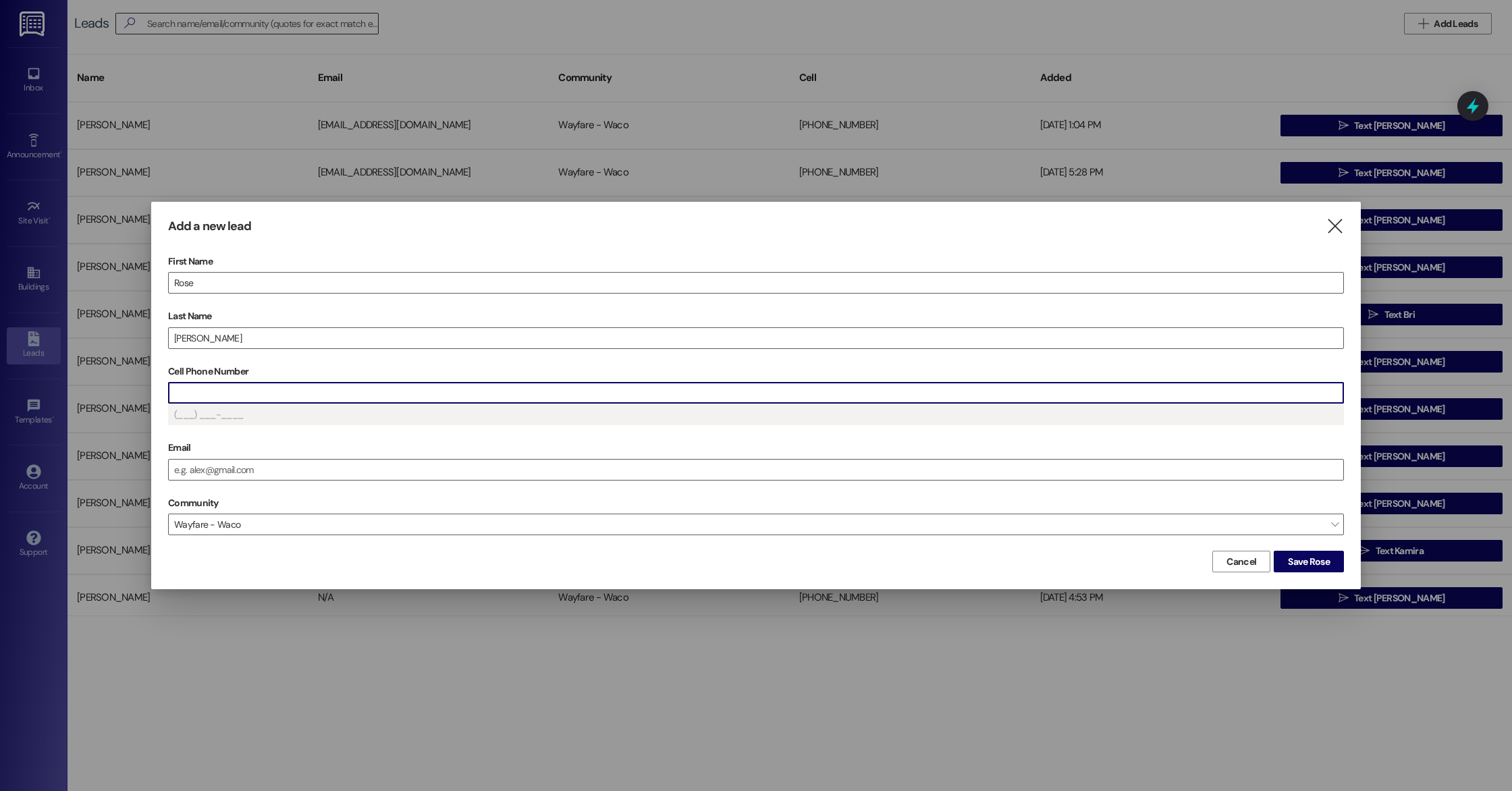
click at [485, 393] on input "Cell Phone Number" at bounding box center [756, 393] width 1175 height 20
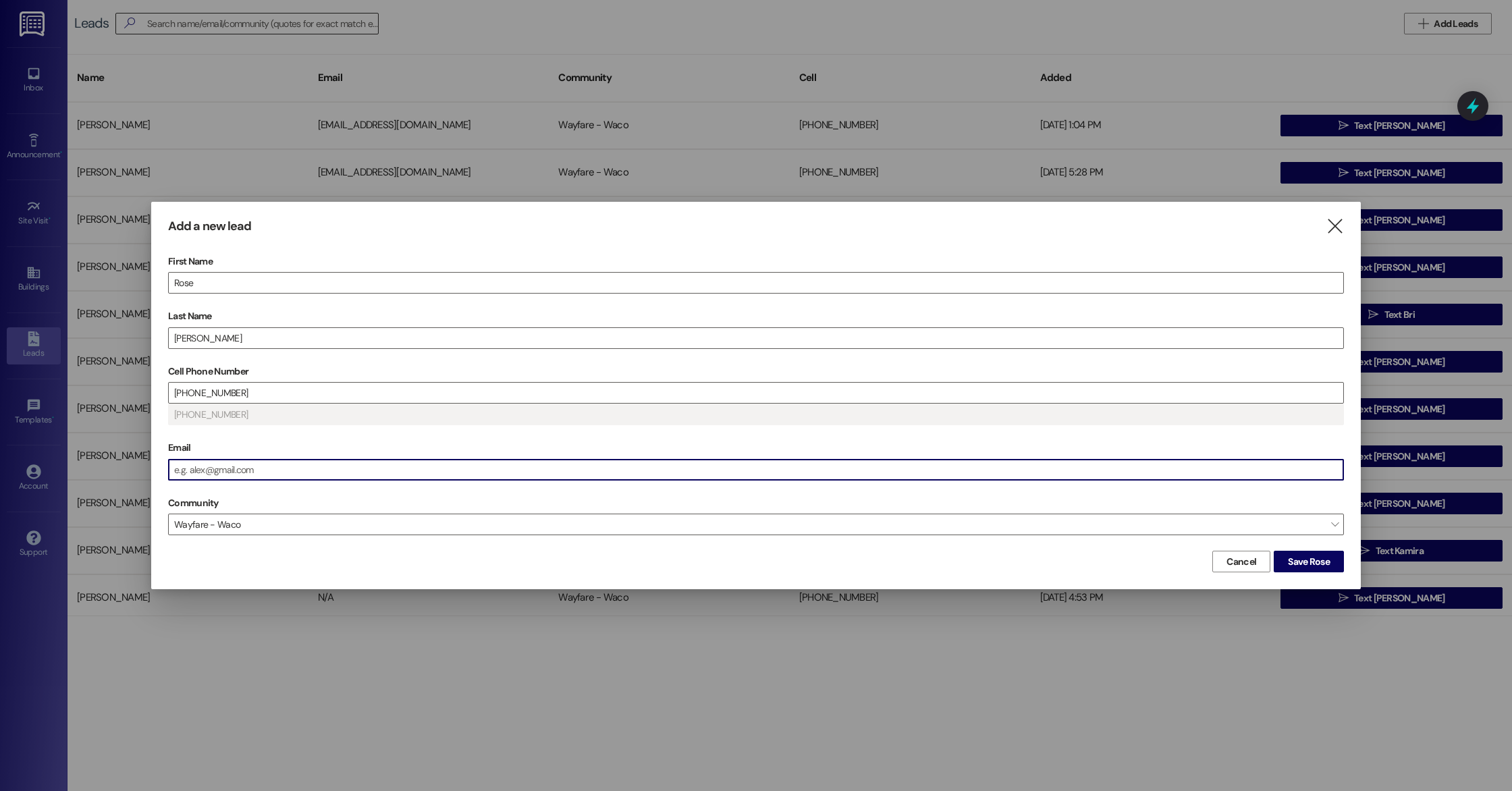
click at [393, 474] on input "Email" at bounding box center [756, 469] width 1175 height 20
click at [1308, 562] on span "Save Rose" at bounding box center [1309, 562] width 42 height 14
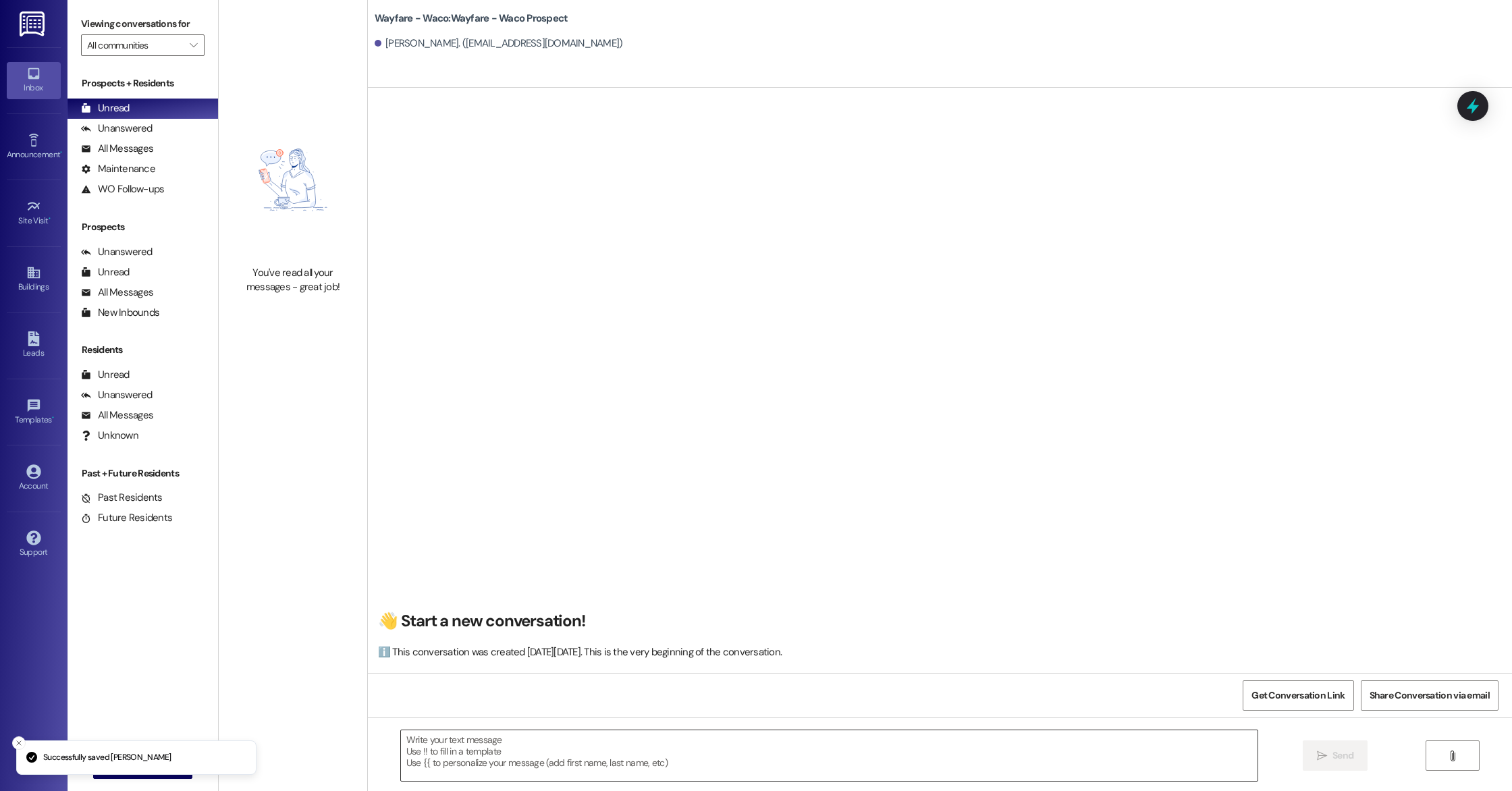
click at [611, 738] on textarea at bounding box center [829, 755] width 857 height 51
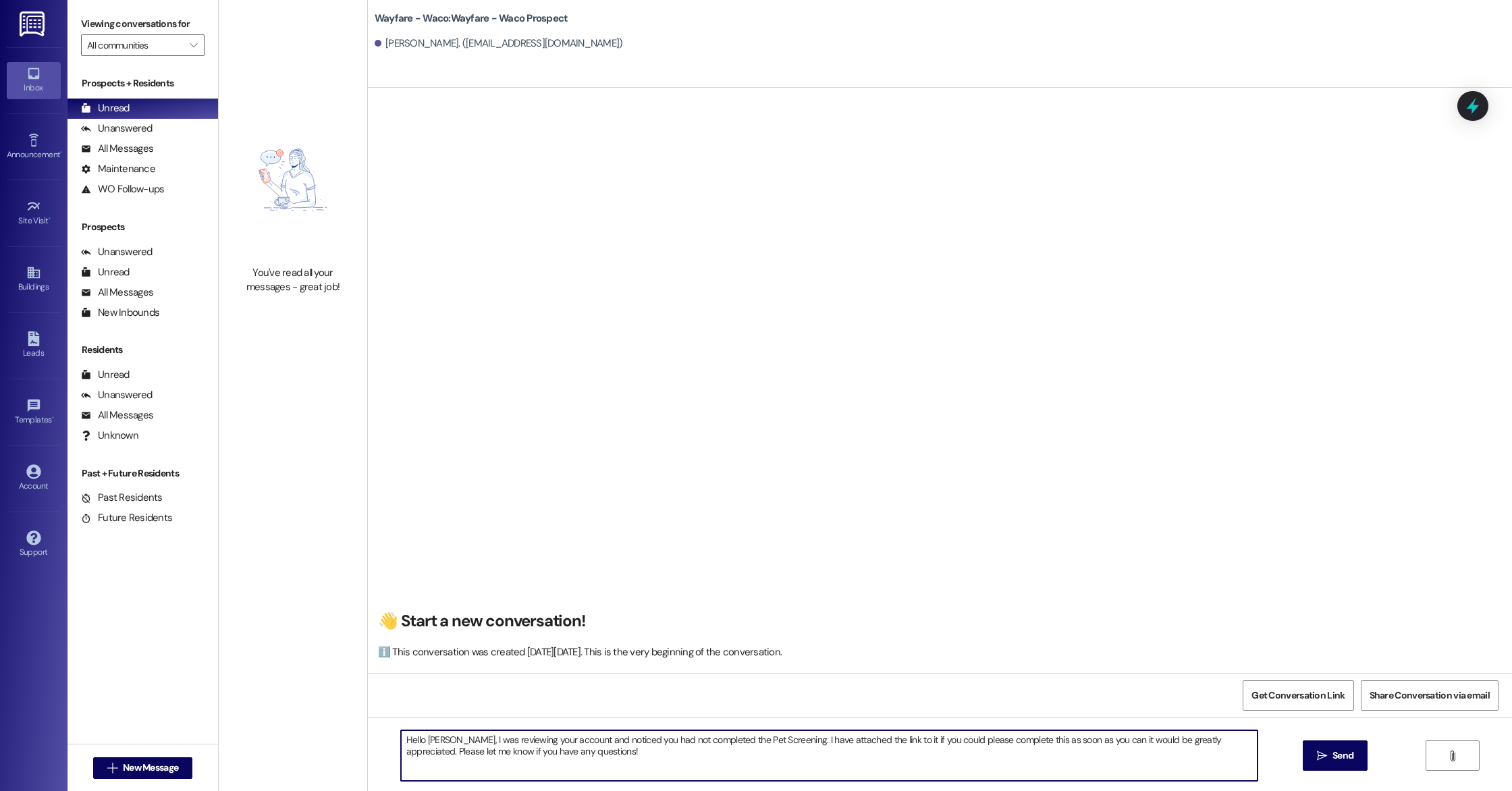
paste textarea "[URL][DOMAIN_NAME]"
click at [702, 764] on textarea "Hello [PERSON_NAME], I was reviewing your account and noticed you had not compl…" at bounding box center [829, 755] width 857 height 51
click at [401, 739] on textarea "Hello [PERSON_NAME], I was reviewing your account and noticed you had not compl…" at bounding box center [829, 755] width 857 height 51
type textarea "Hello [PERSON_NAME], I was reviewing your account and noticed you had not compl…"
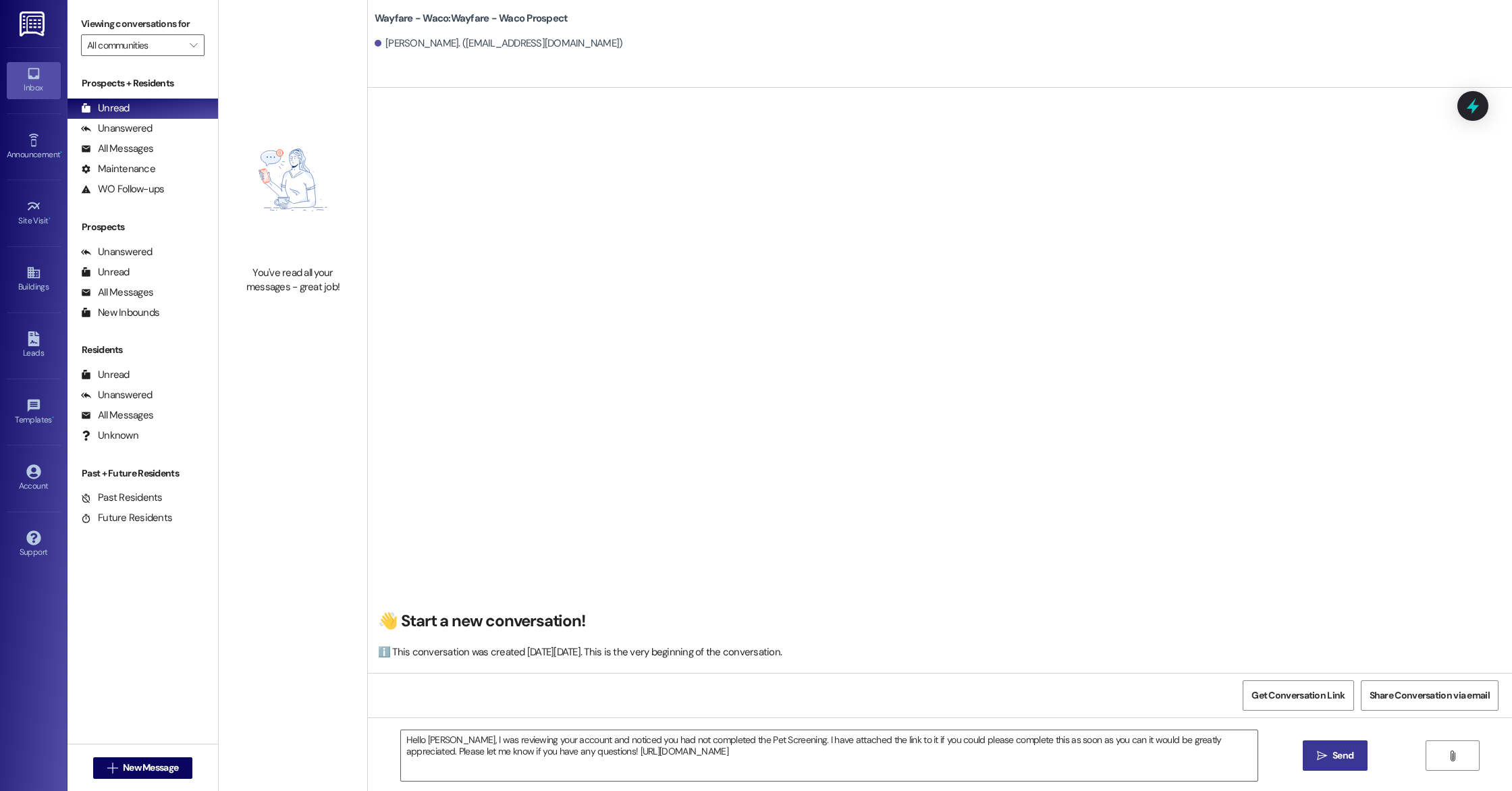
click at [1349, 755] on span "Send" at bounding box center [1343, 755] width 21 height 14
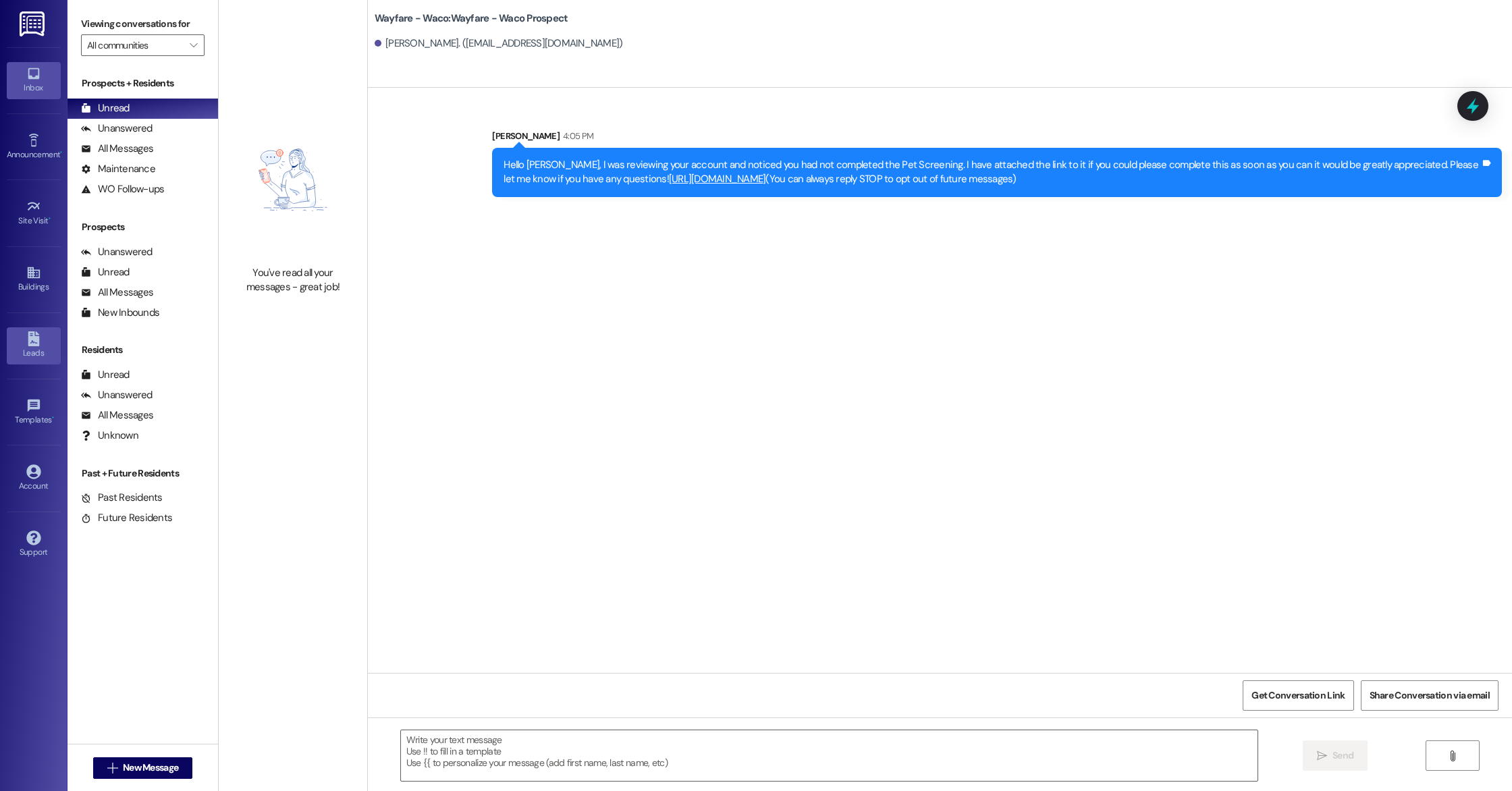
click at [10, 340] on link "Leads" at bounding box center [34, 345] width 54 height 36
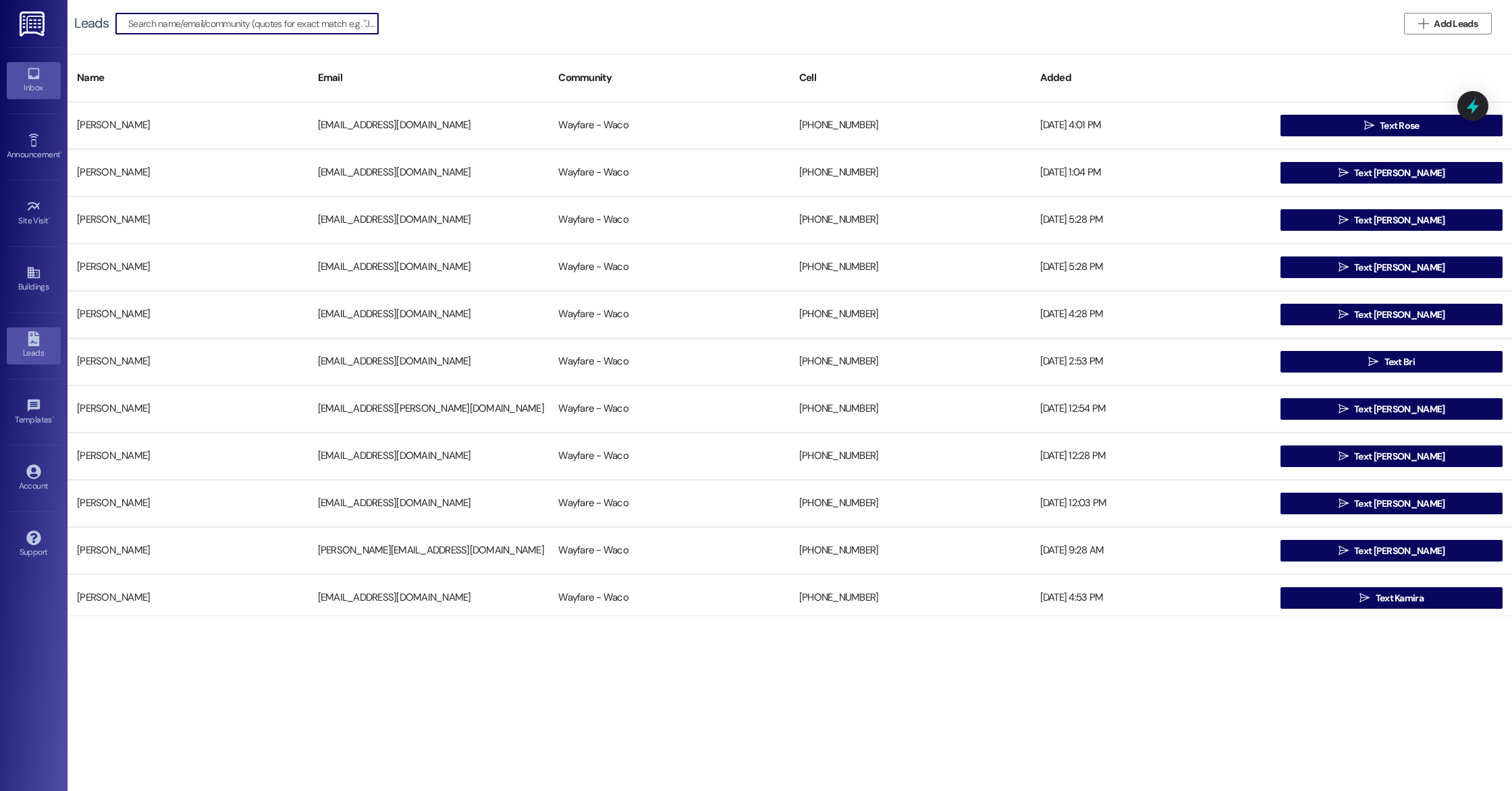
click at [36, 78] on icon at bounding box center [33, 74] width 11 height 11
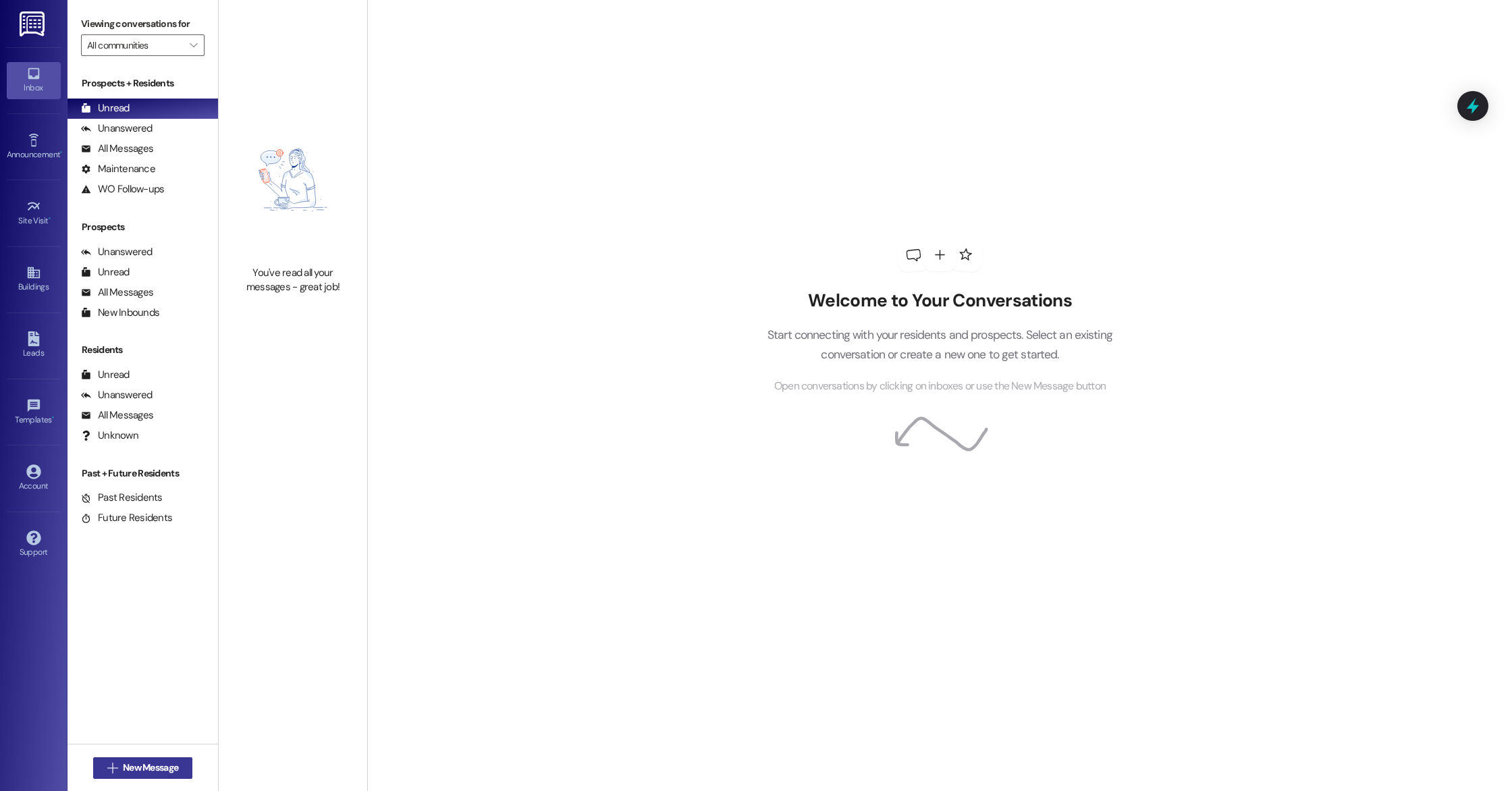
click at [157, 770] on span "New Message" at bounding box center [150, 767] width 55 height 14
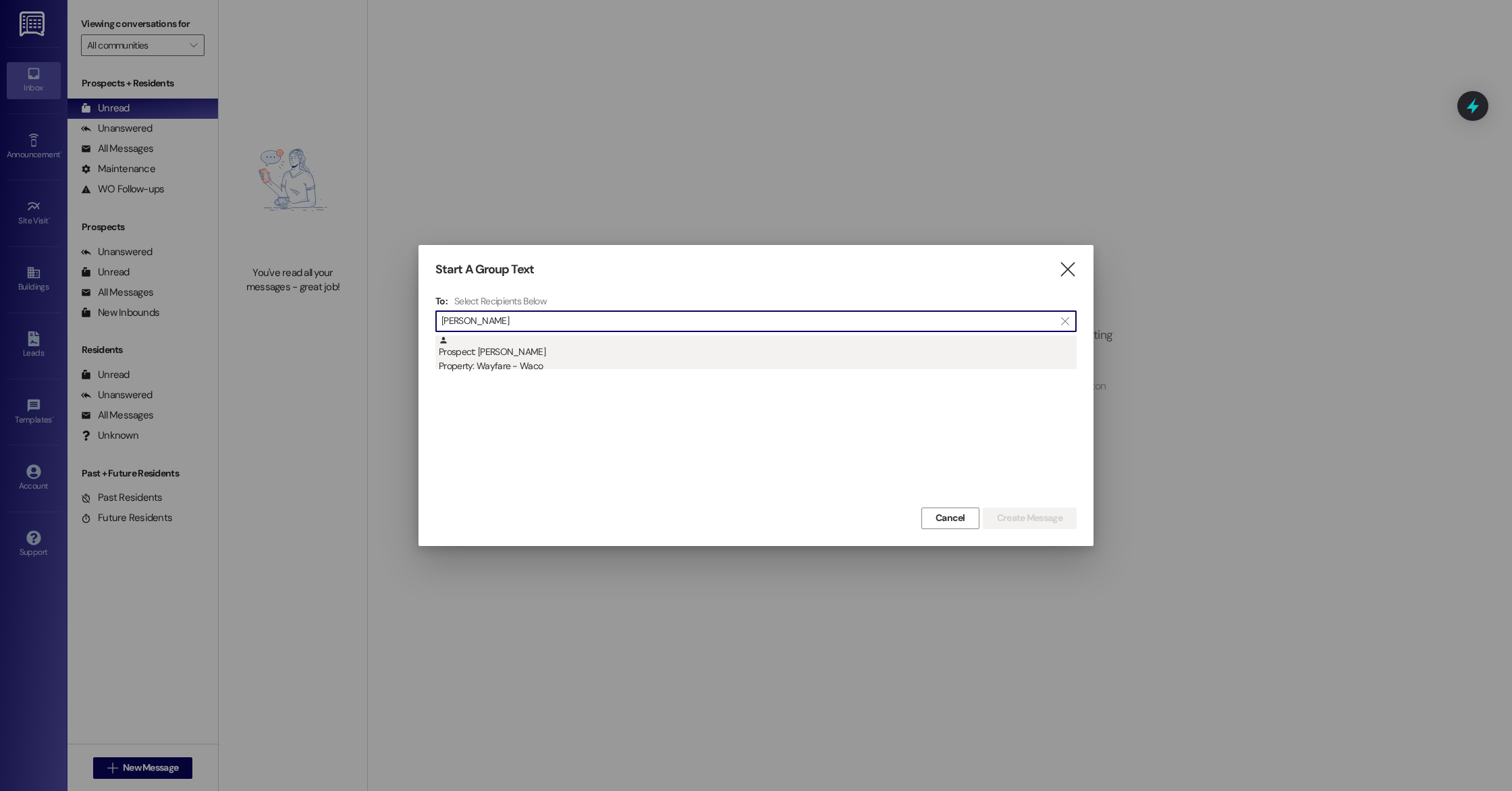
type input "[PERSON_NAME]"
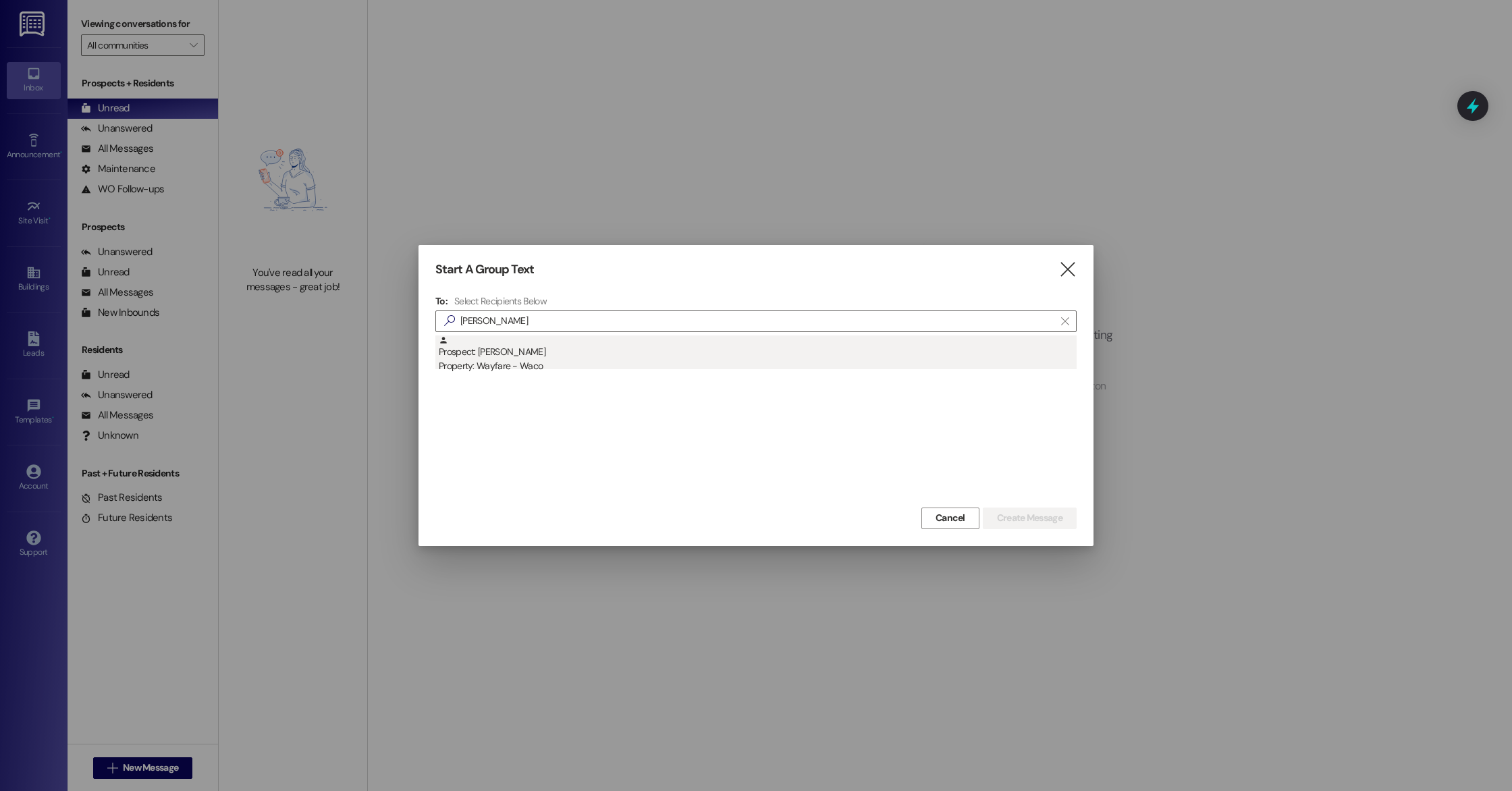
click at [534, 362] on div "Property: Wayfare - Waco" at bounding box center [758, 366] width 638 height 14
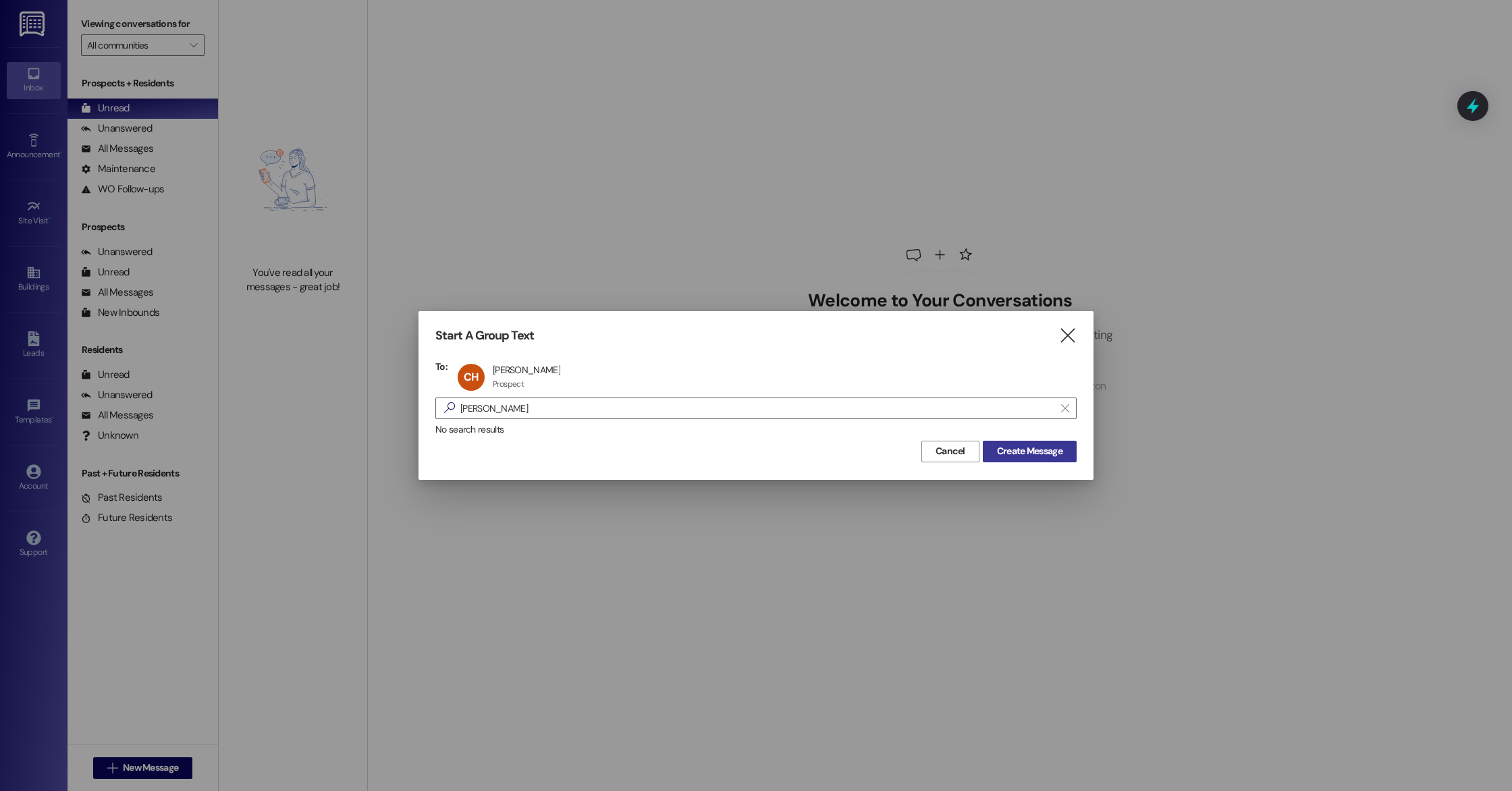
click at [1072, 448] on button "Create Message" at bounding box center [1029, 451] width 94 height 22
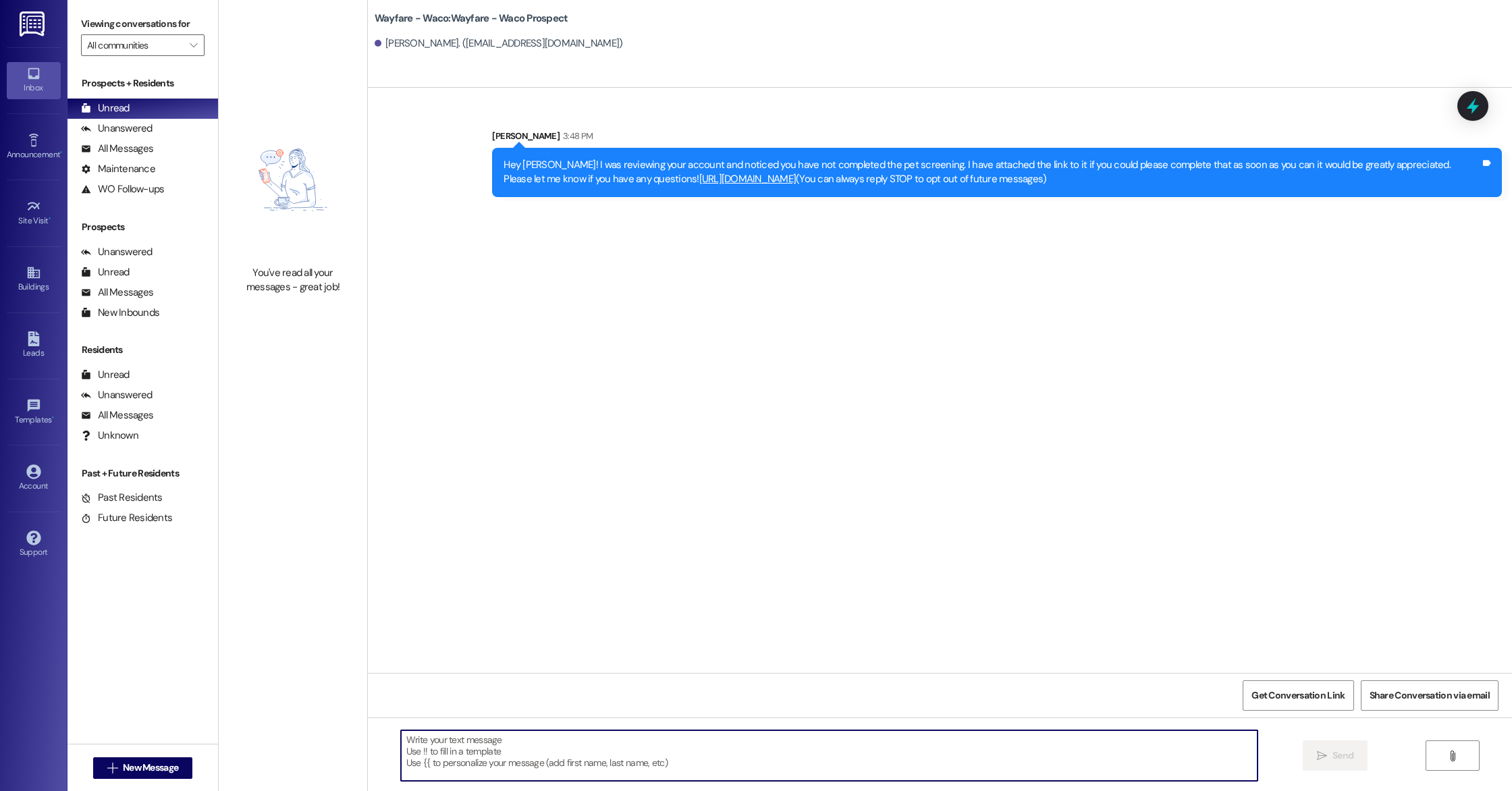
click at [653, 757] on textarea at bounding box center [829, 755] width 857 height 51
type textarea "H"
type textarea "Hello [PERSON_NAME], I just sent the lease agreement over to be E-signed. Pleas…"
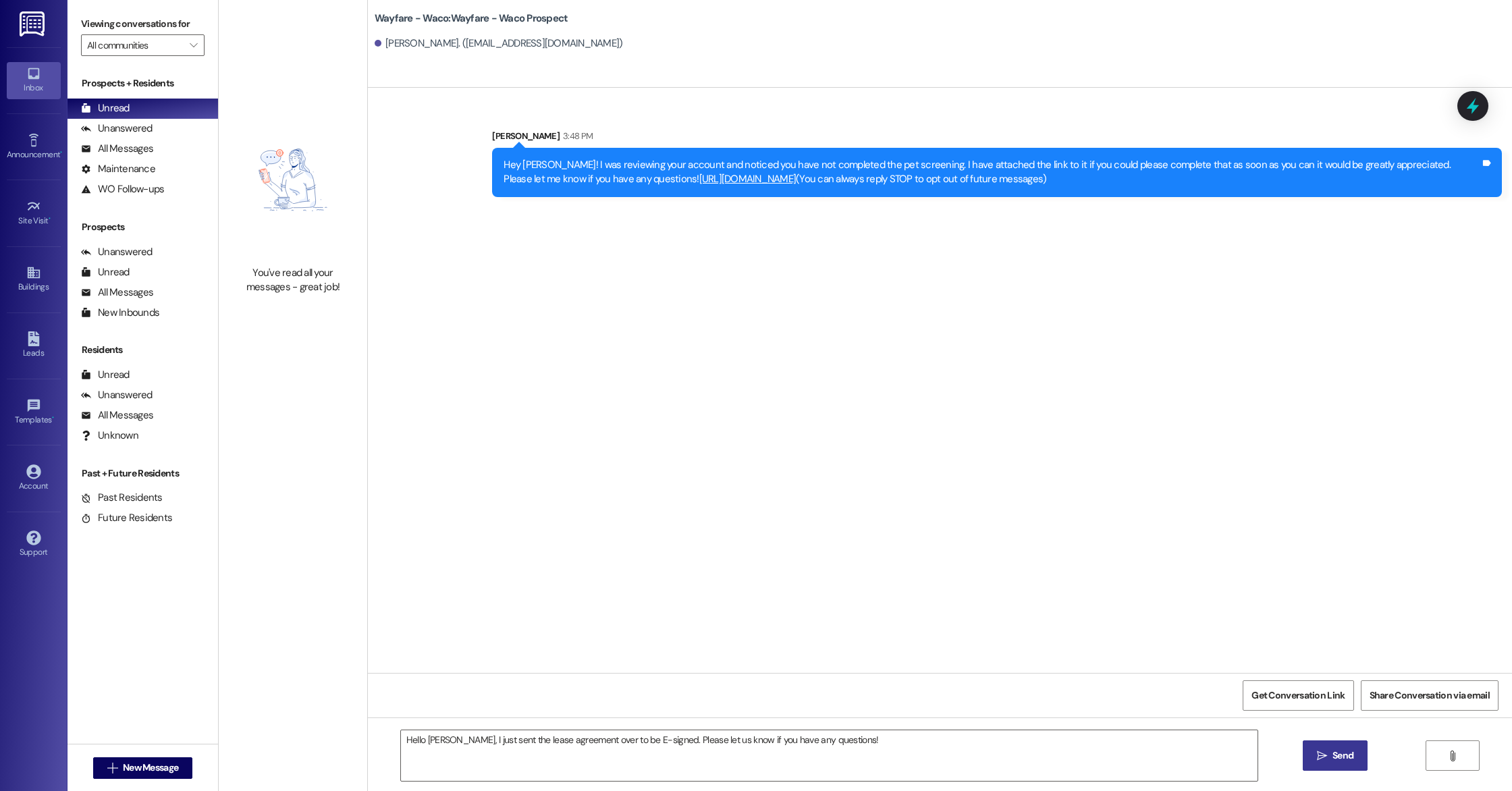
click at [1314, 760] on span " Send" at bounding box center [1335, 755] width 42 height 14
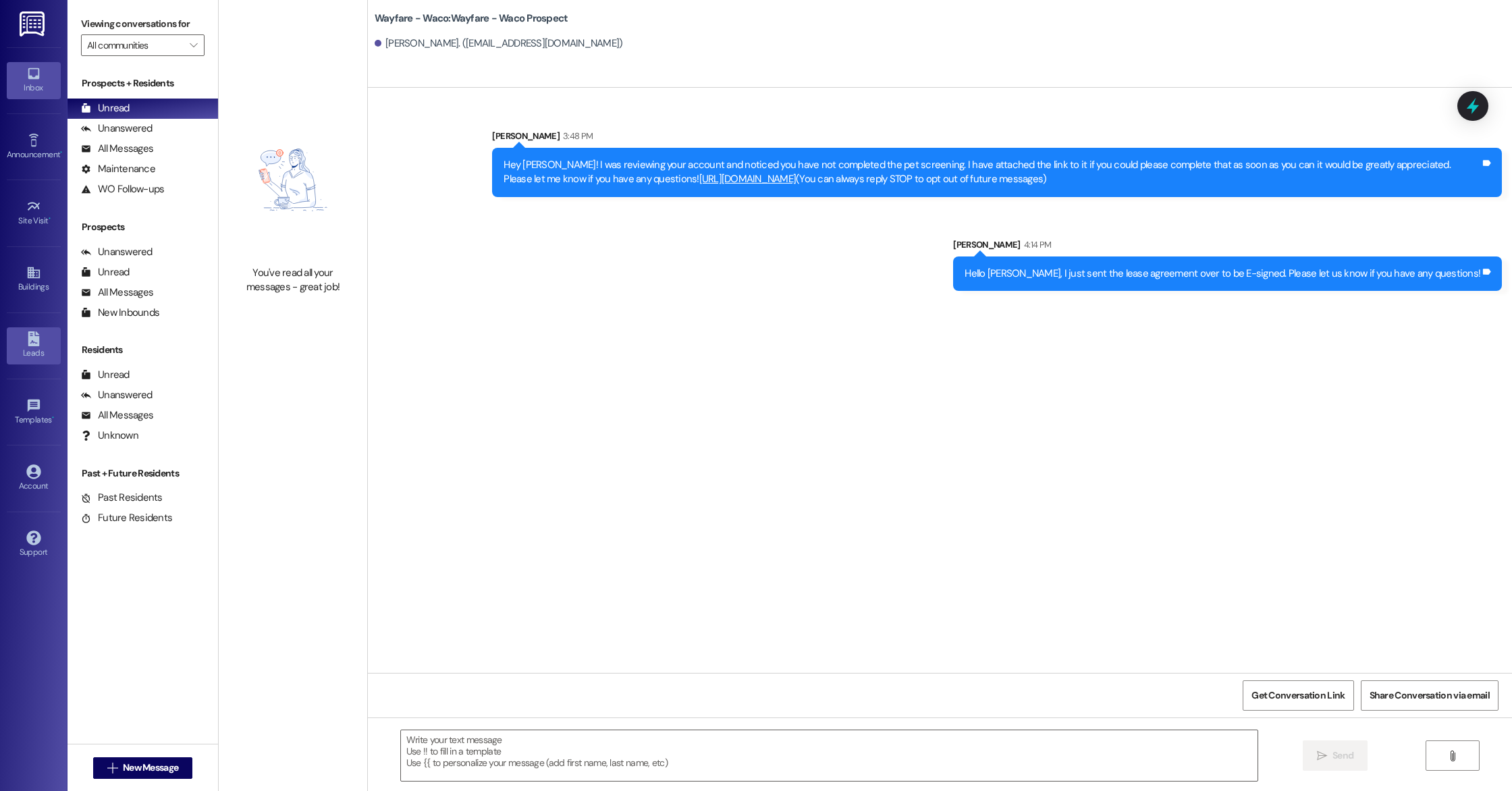
click at [37, 351] on div "Leads" at bounding box center [33, 352] width 68 height 13
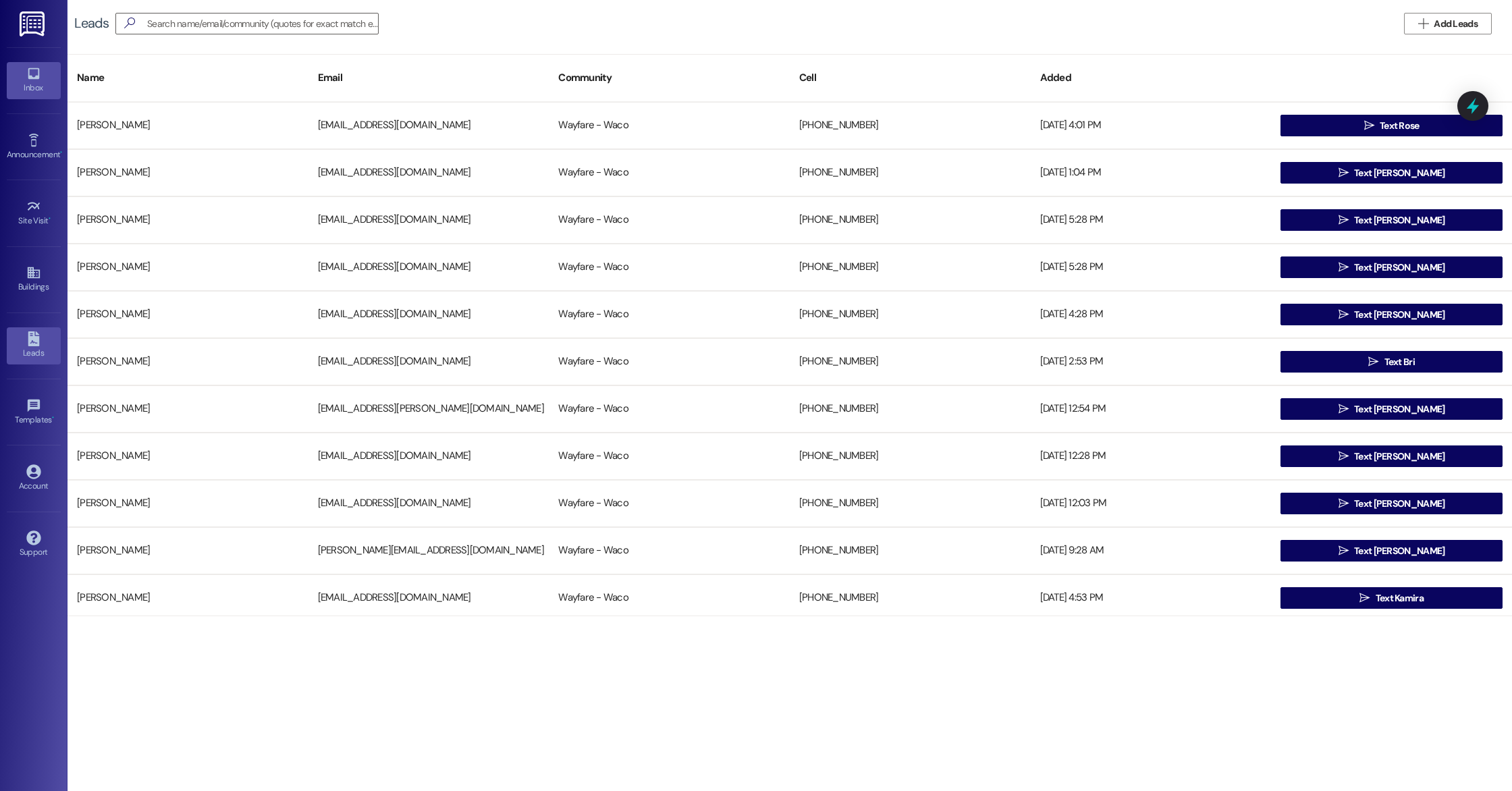
click at [31, 81] on div "Inbox" at bounding box center [33, 87] width 68 height 13
